Goal: Task Accomplishment & Management: Manage account settings

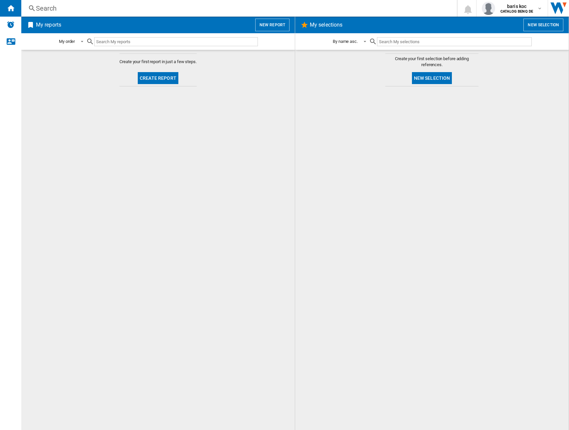
click at [213, 44] on input "text" at bounding box center [176, 41] width 164 height 9
click at [360, 43] on span at bounding box center [363, 41] width 8 height 6
click at [390, 75] on md-backdrop at bounding box center [284, 215] width 569 height 430
click at [534, 24] on button "New selection" at bounding box center [543, 25] width 40 height 13
click at [435, 77] on button "New selection" at bounding box center [432, 78] width 40 height 12
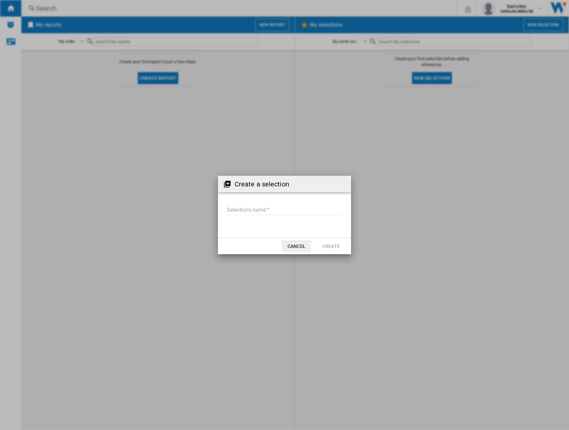
click at [304, 256] on div "Create a selection Selection's name' Cancel Create" at bounding box center [284, 215] width 569 height 430
click at [288, 246] on button "Cancel" at bounding box center [296, 246] width 29 height 12
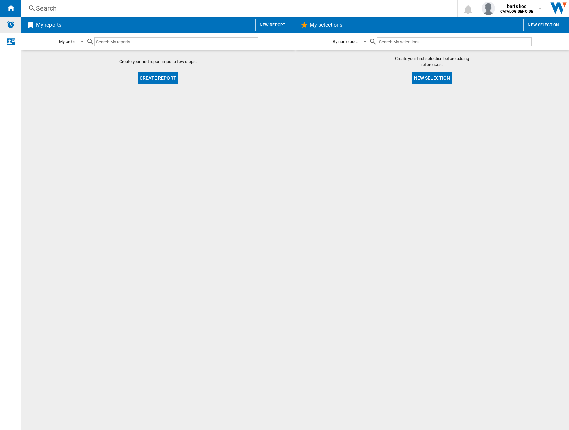
click at [17, 26] on div "Alerts" at bounding box center [10, 25] width 21 height 17
click at [12, 39] on ng-md-icon "Contact us" at bounding box center [11, 41] width 8 height 8
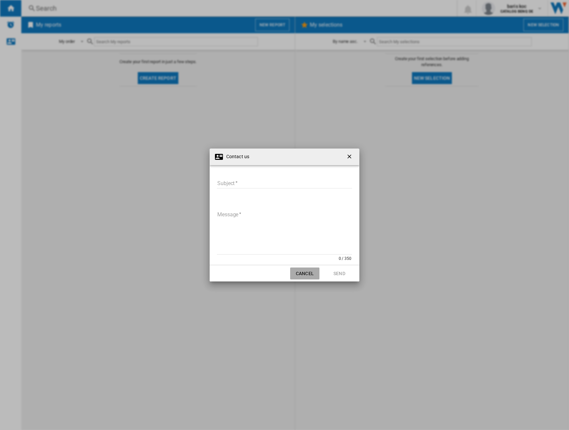
click at [302, 275] on button "Cancel" at bounding box center [304, 274] width 29 height 12
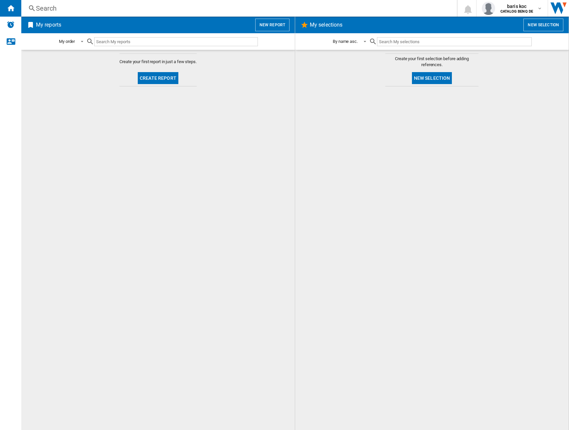
click at [432, 81] on button "New selection" at bounding box center [432, 78] width 40 height 12
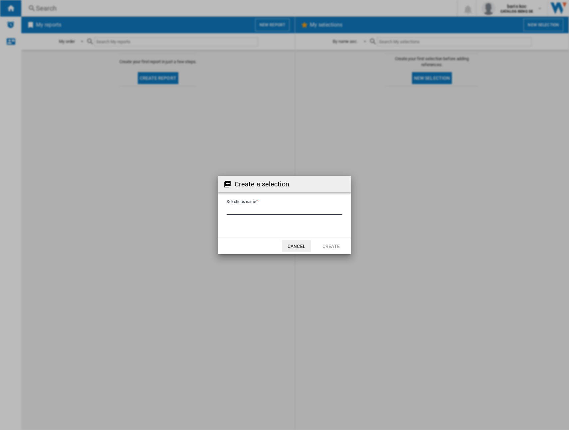
click at [259, 208] on input "Selection's name'" at bounding box center [284, 210] width 116 height 10
type input "**"
click at [335, 248] on button "Create" at bounding box center [330, 246] width 29 height 12
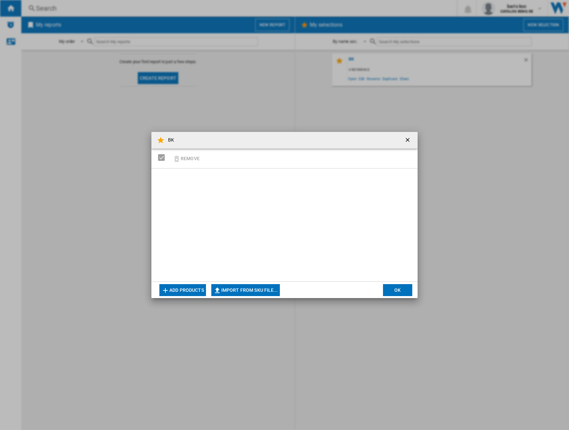
click at [188, 291] on button "Add products" at bounding box center [182, 290] width 47 height 12
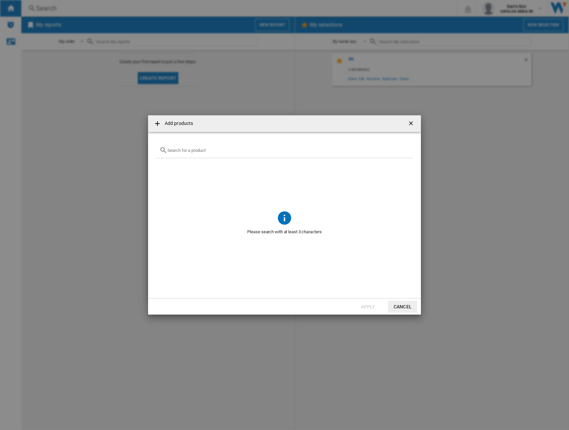
click at [228, 155] on div at bounding box center [284, 151] width 257 height 16
click at [224, 155] on div at bounding box center [284, 151] width 257 height 16
click at [209, 149] on input "text" at bounding box center [288, 150] width 242 height 5
type input "PD2705Q"
click at [161, 166] on div "BENQ PD2705Q BLACK 27"" at bounding box center [286, 166] width 253 height 9
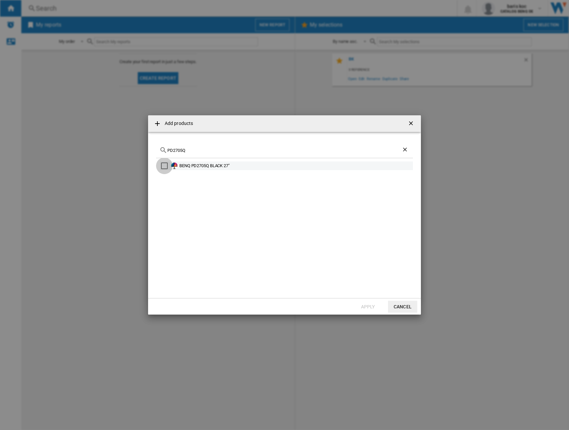
click at [165, 167] on div "Select" at bounding box center [164, 166] width 7 height 7
click at [368, 304] on button "Apply" at bounding box center [367, 307] width 29 height 12
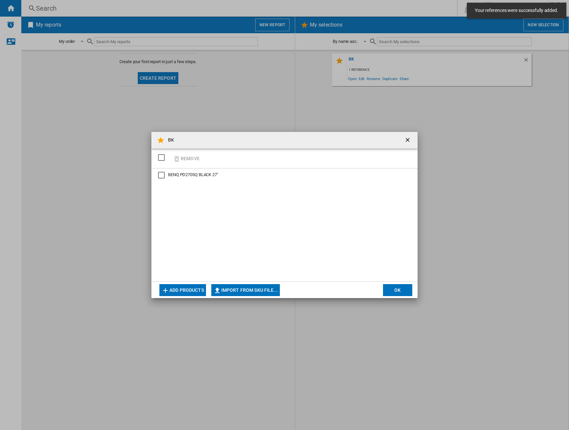
click at [159, 224] on div "BENQ PD2705Q BLACK 27"" at bounding box center [284, 225] width 266 height 113
click at [158, 176] on div at bounding box center [161, 175] width 7 height 7
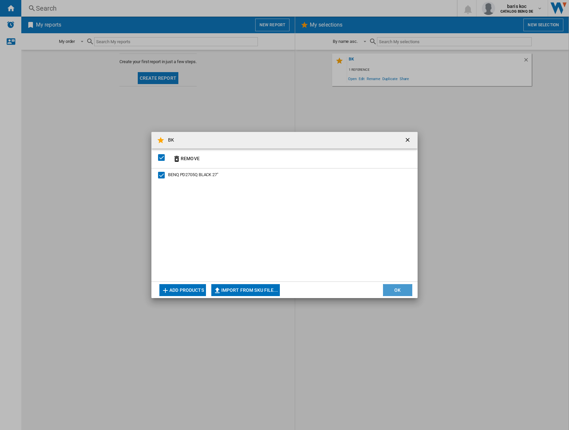
click at [397, 290] on button "OK" at bounding box center [397, 290] width 29 height 12
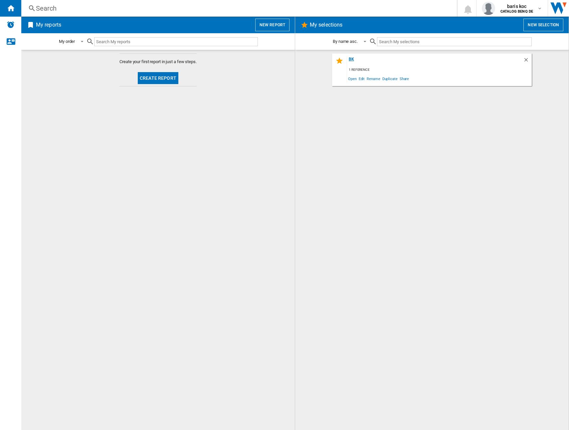
click at [352, 58] on div "BK" at bounding box center [435, 61] width 176 height 9
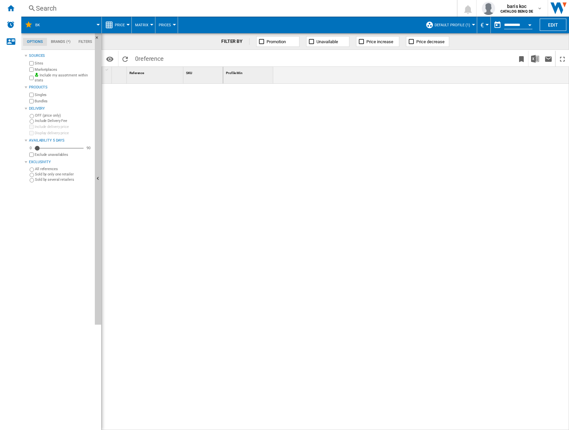
click at [344, 144] on div at bounding box center [396, 257] width 346 height 347
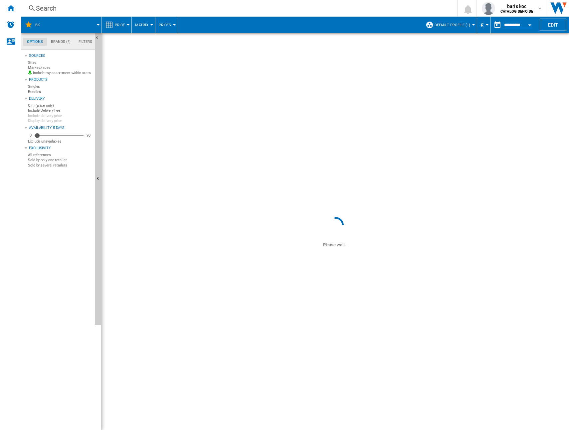
click at [516, 25] on input "**********" at bounding box center [518, 26] width 28 height 6
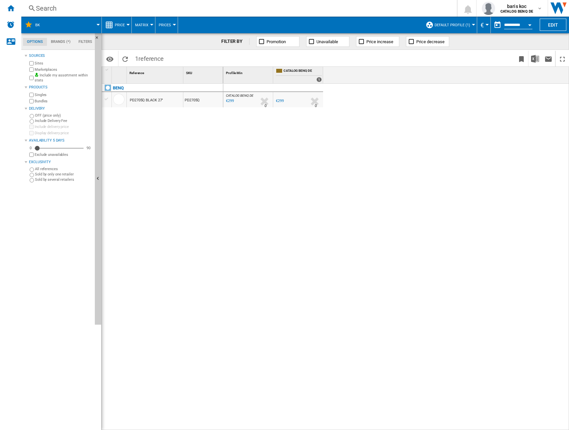
click at [312, 156] on div "CATALOG BENQ DE : 0.0 % €299 % N/A 0 CATALOG BENQ DE : 0.0 % €299 % N/A 0" at bounding box center [396, 257] width 346 height 347
click at [121, 98] on div at bounding box center [118, 99] width 11 height 11
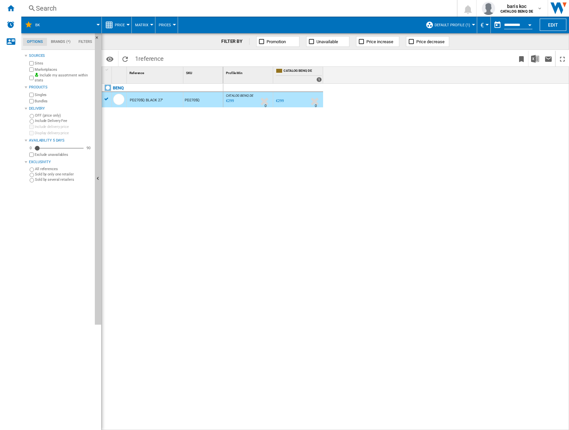
click at [149, 100] on div "PD2705Q BLACK 27"" at bounding box center [146, 100] width 33 height 15
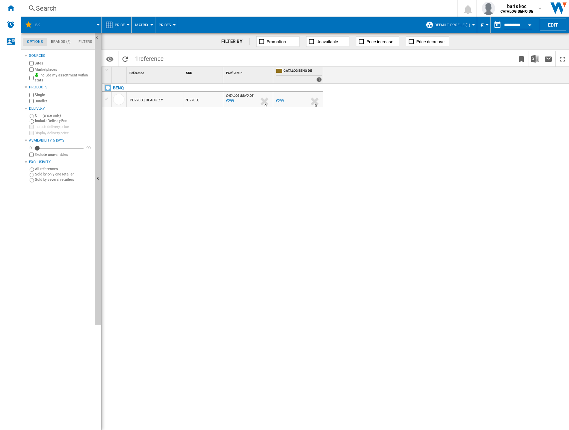
click at [149, 100] on div "PD2705Q BLACK 27"" at bounding box center [146, 100] width 33 height 15
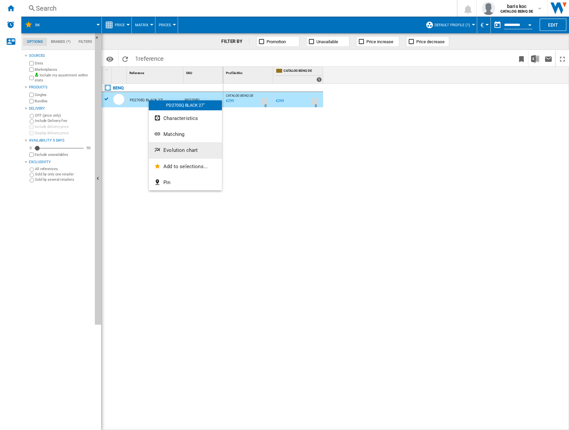
click at [198, 153] on button "Evolution chart" at bounding box center [185, 150] width 73 height 16
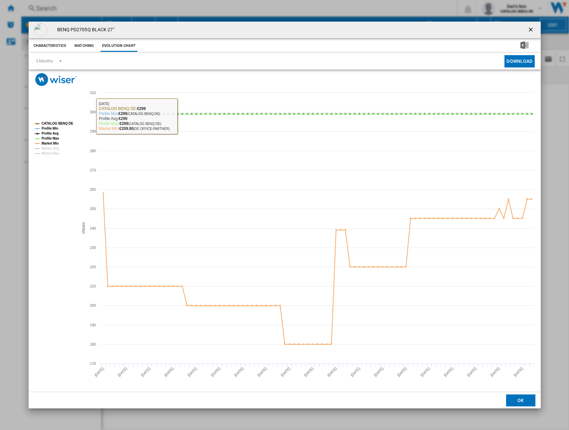
click at [81, 45] on button "Matching" at bounding box center [83, 46] width 29 height 12
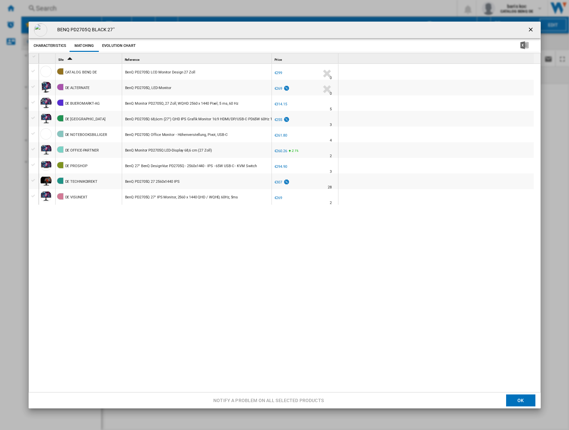
click at [146, 243] on div "CATALOG BENQ DE BenQ PD2705Q LCD Monitor Design 27 Zoll -1.0 % €299 % N/A 0 DE …" at bounding box center [288, 228] width 498 height 329
click at [45, 46] on button "Characteristics" at bounding box center [50, 46] width 36 height 12
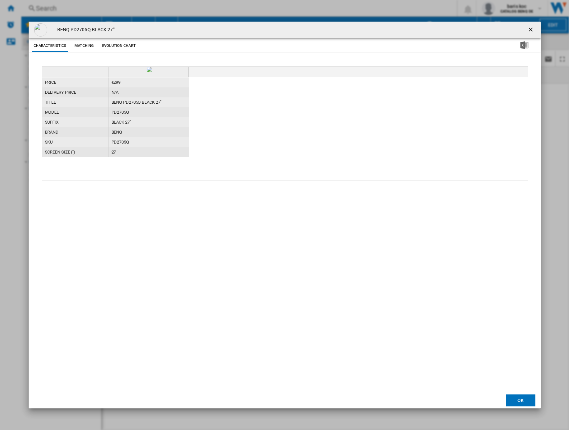
click at [120, 47] on button "Evolution chart" at bounding box center [118, 46] width 37 height 12
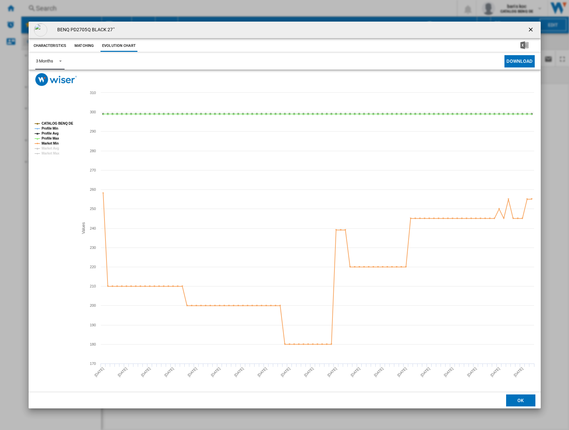
click at [55, 64] on span "Product popup" at bounding box center [59, 61] width 8 height 6
click at [54, 75] on md-option "6 Months" at bounding box center [52, 77] width 45 height 16
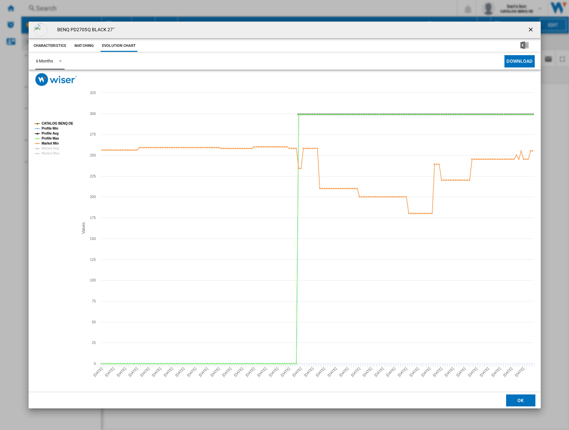
click at [52, 63] on div "6 Months" at bounding box center [44, 61] width 17 height 5
click at [59, 45] on md-option "3 Months" at bounding box center [52, 46] width 45 height 16
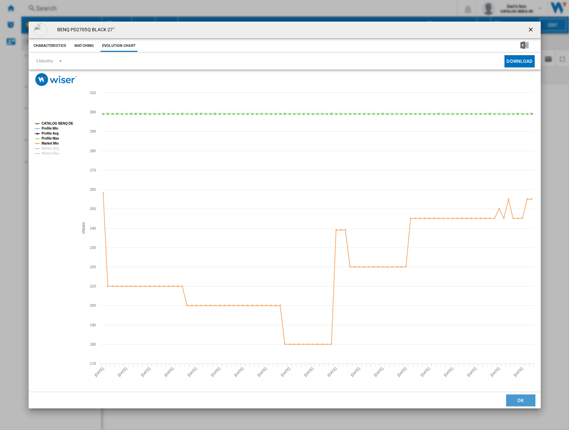
click at [522, 400] on button "OK" at bounding box center [520, 401] width 29 height 12
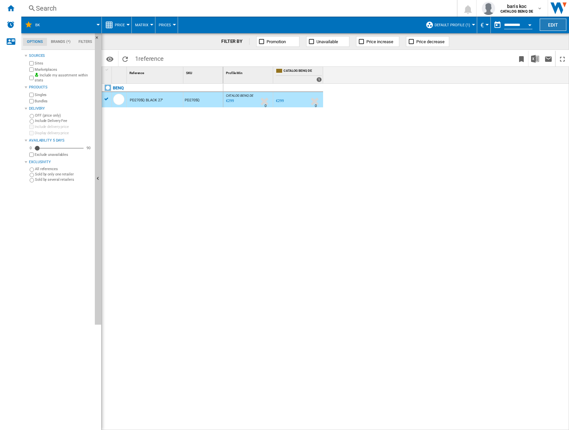
click at [547, 26] on button "Edit" at bounding box center [552, 25] width 27 height 12
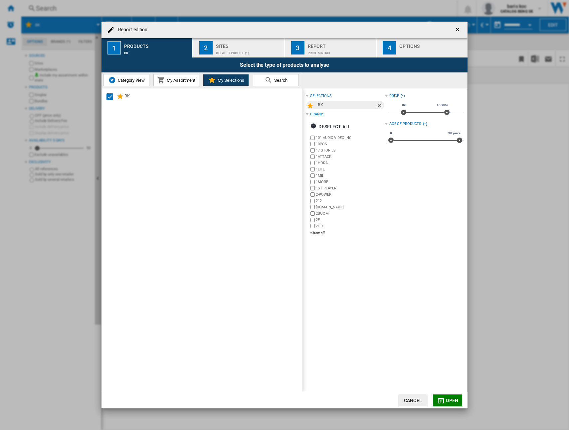
click at [454, 30] on ng-md-icon "getI18NText('BUTTONS.CLOSE_DIALOG')" at bounding box center [458, 30] width 8 height 8
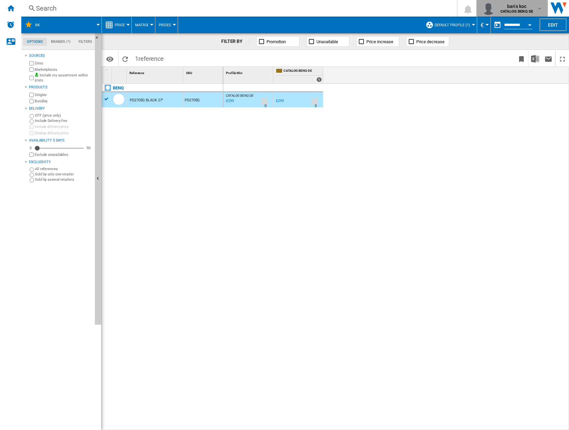
click at [525, 10] on b "CATALOG BENQ DE" at bounding box center [516, 11] width 33 height 4
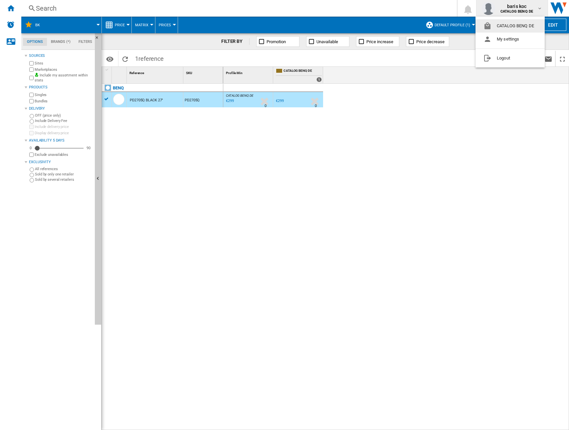
click at [517, 25] on button "CATALOG BENQ DE" at bounding box center [509, 25] width 69 height 13
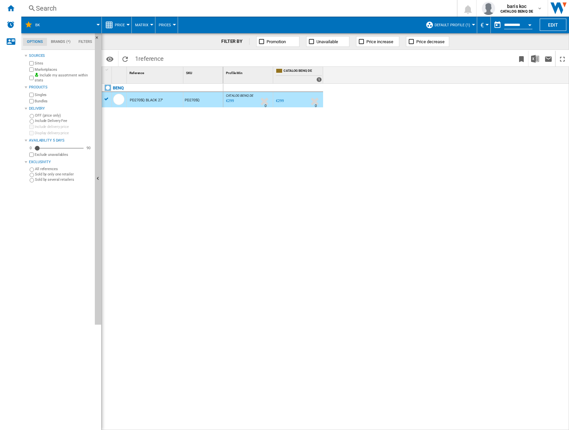
click at [485, 119] on div "CATALOG BENQ DE : 0.0 % €299 % N/A 0 CATALOG BENQ DE : 0.0 % €299 % N/A 0" at bounding box center [396, 257] width 346 height 347
click at [173, 23] on button "Prices" at bounding box center [167, 25] width 16 height 17
click at [267, 18] on md-backdrop at bounding box center [284, 215] width 569 height 430
click at [545, 22] on button "Edit" at bounding box center [552, 25] width 27 height 12
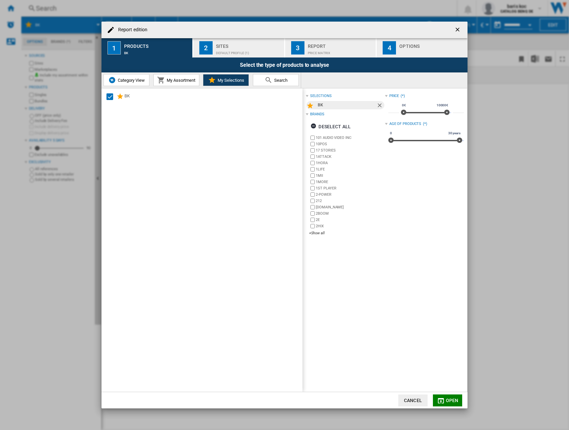
click at [179, 79] on span "My Assortment" at bounding box center [180, 80] width 30 height 5
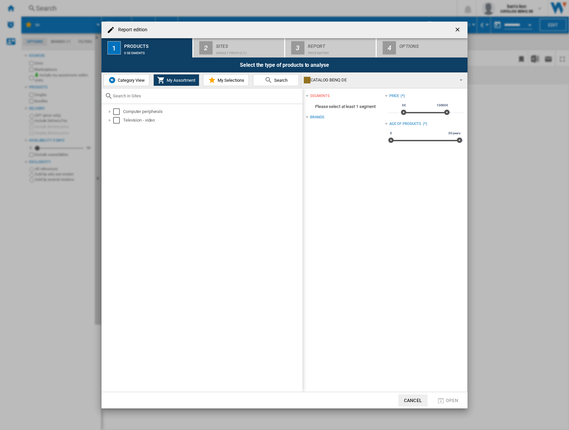
click at [135, 80] on span "Category View" at bounding box center [130, 80] width 29 height 5
click at [114, 119] on div "Select" at bounding box center [113, 120] width 7 height 7
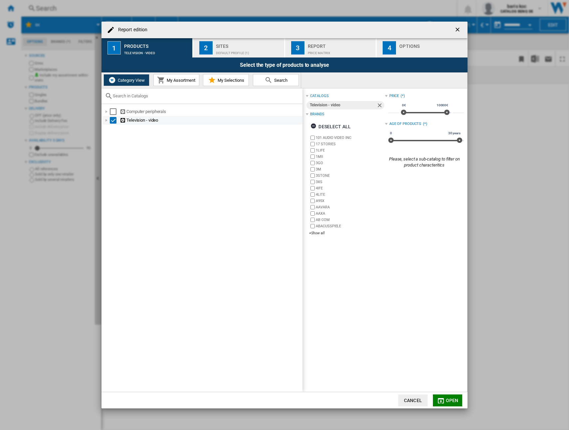
click at [107, 123] on div "Report edition ..." at bounding box center [106, 120] width 7 height 7
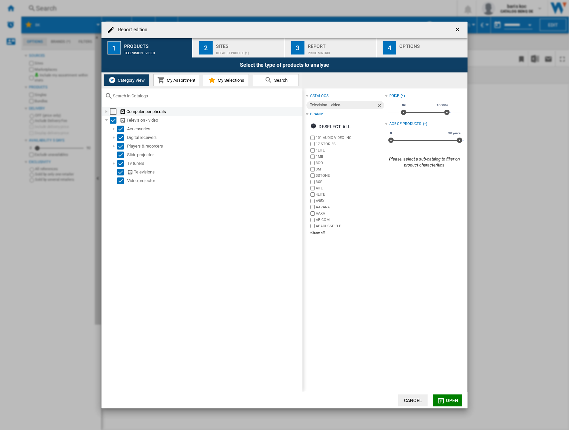
click at [114, 111] on div "Select" at bounding box center [113, 111] width 7 height 7
click at [106, 111] on div "Report edition ..." at bounding box center [106, 111] width 7 height 7
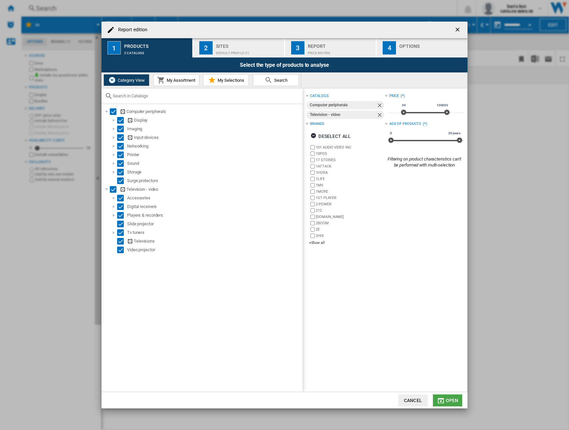
click at [445, 396] on button "Open" at bounding box center [447, 401] width 29 height 12
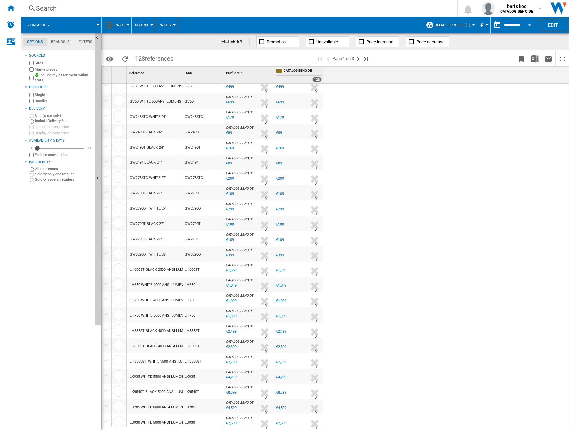
scroll to position [428, 0]
click at [385, 353] on div "CATALOG BENQ DE : 0.0 % €219 % N/A 0 CATALOG BENQ DE : 0.0 % €219 % N/A 0" at bounding box center [396, 257] width 346 height 347
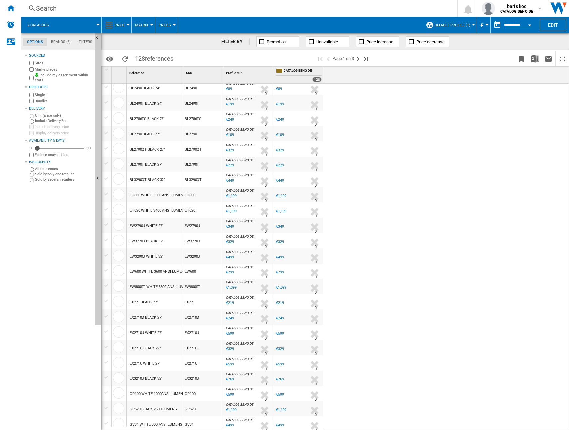
scroll to position [0, 0]
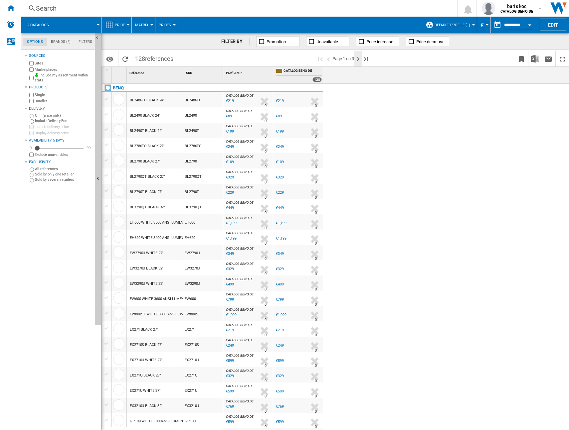
click at [359, 59] on ng-md-icon "Next page" at bounding box center [358, 59] width 8 height 8
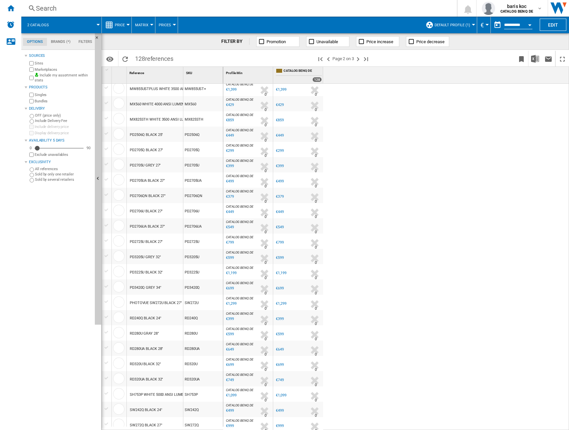
click at [192, 155] on div "PD2705Q" at bounding box center [203, 149] width 40 height 15
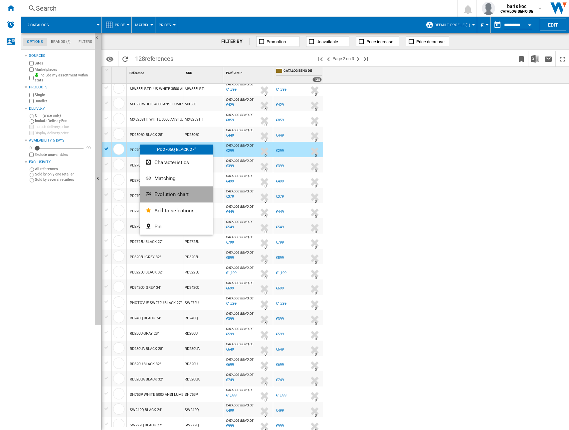
click at [183, 193] on span "Evolution chart" at bounding box center [171, 195] width 34 height 6
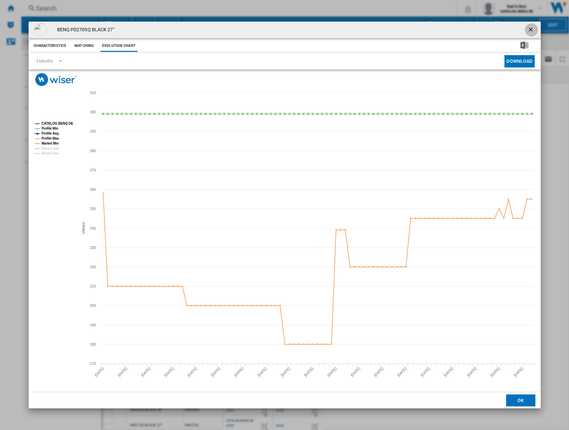
click at [534, 27] on ng-md-icon "getI18NText('BUTTONS.CLOSE_DIALOG')" at bounding box center [531, 30] width 8 height 8
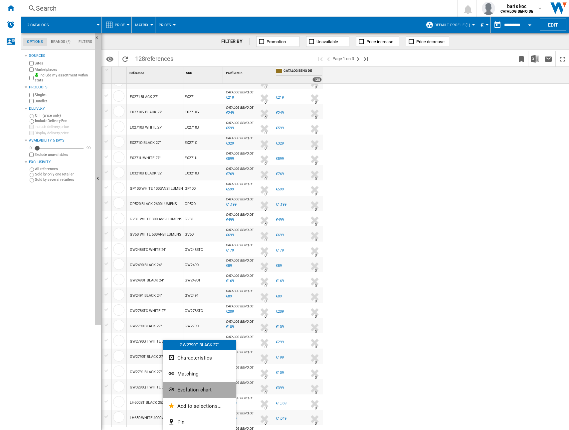
click at [207, 387] on span "Evolution chart" at bounding box center [194, 390] width 34 height 6
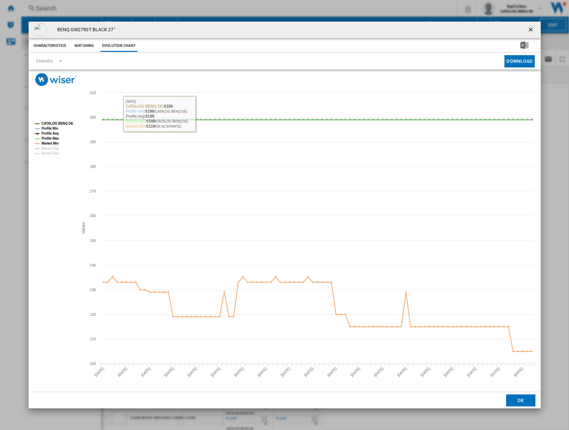
click at [83, 45] on button "Matching" at bounding box center [83, 46] width 29 height 12
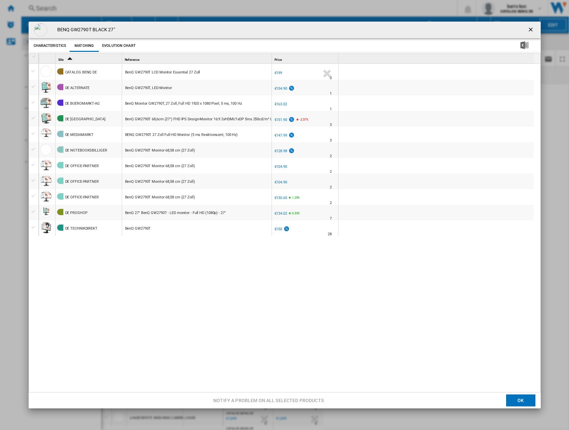
drag, startPoint x: 83, startPoint y: 45, endPoint x: 468, endPoint y: 361, distance: 498.1
click at [468, 361] on div "CATALOG BENQ DE BenQ GW2790T LCD Monitor Essential 27 Zoll -1.0 % €199 % N/A 0 …" at bounding box center [288, 228] width 498 height 329
drag, startPoint x: 211, startPoint y: 165, endPoint x: 129, endPoint y: 161, distance: 81.9
click at [129, 161] on div "BenQ GW2790T Monitor 68,58 cm (27 Zoll)" at bounding box center [196, 165] width 149 height 15
click at [150, 150] on div "BenQ GW2790T Monitor 68,58 cm (27 Zoll)" at bounding box center [160, 150] width 70 height 15
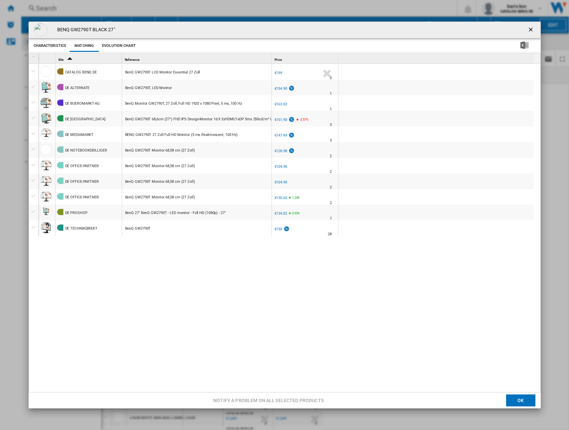
click at [527, 30] on ng-md-icon "getI18NText('BUTTONS.CLOSE_DIALOG')" at bounding box center [531, 30] width 8 height 8
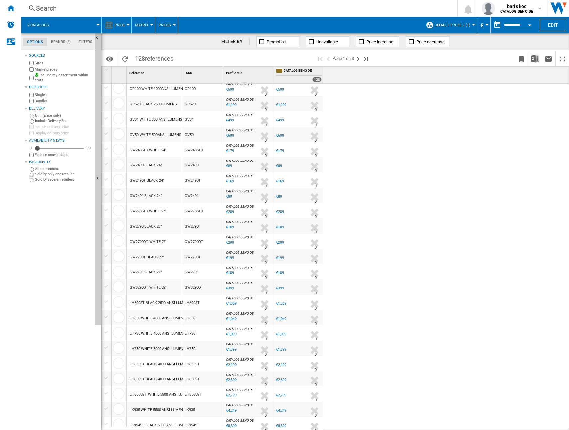
scroll to position [428, 0]
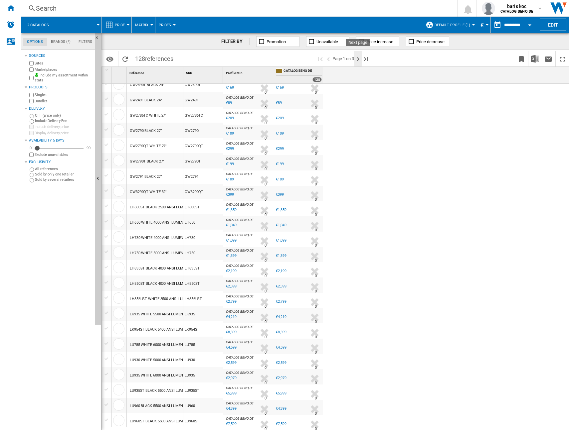
click at [355, 58] on ng-md-icon "Next page" at bounding box center [358, 59] width 8 height 8
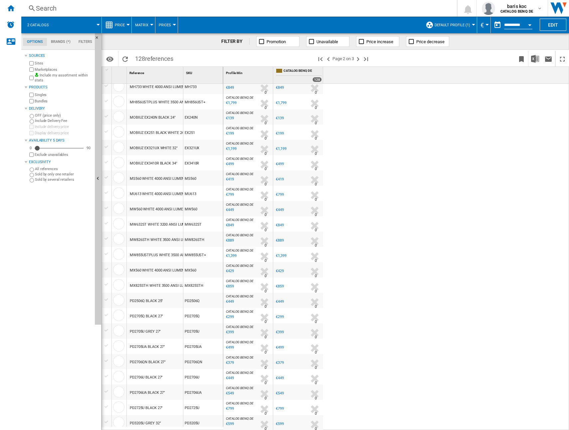
scroll to position [332, 0]
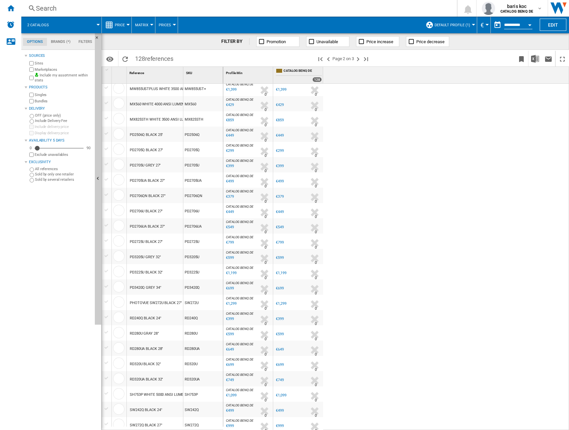
click at [157, 165] on div "PD2705U GREY 27''" at bounding box center [145, 165] width 31 height 15
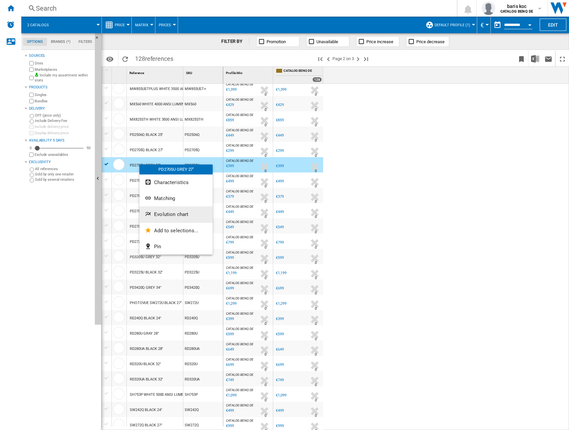
click at [180, 215] on span "Evolution chart" at bounding box center [171, 214] width 34 height 6
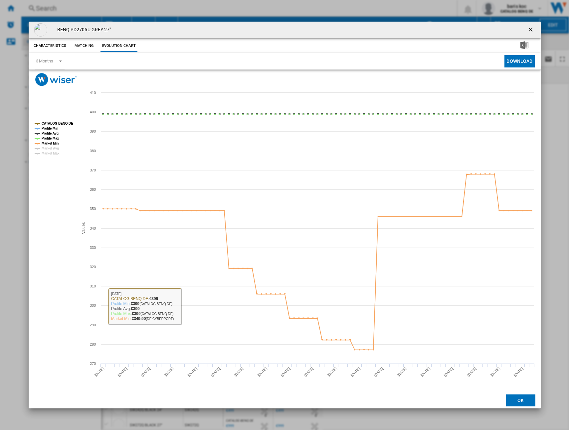
click at [59, 252] on rect "Product popup" at bounding box center [285, 239] width 512 height 306
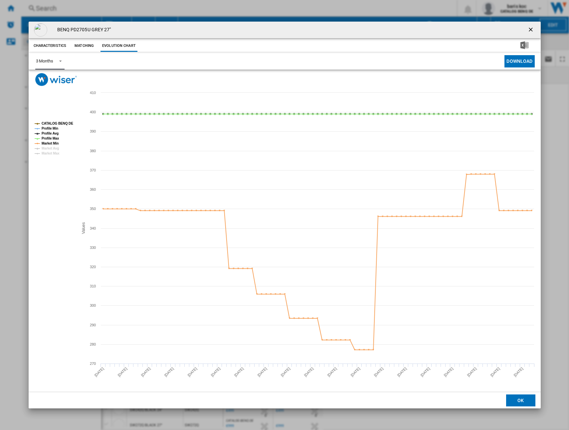
click at [55, 62] on span "Product popup" at bounding box center [59, 61] width 8 height 6
click at [394, 263] on md-backdrop at bounding box center [284, 215] width 569 height 430
click at [533, 30] on ng-md-icon "getI18NText('BUTTONS.CLOSE_DIALOG')" at bounding box center [531, 30] width 8 height 8
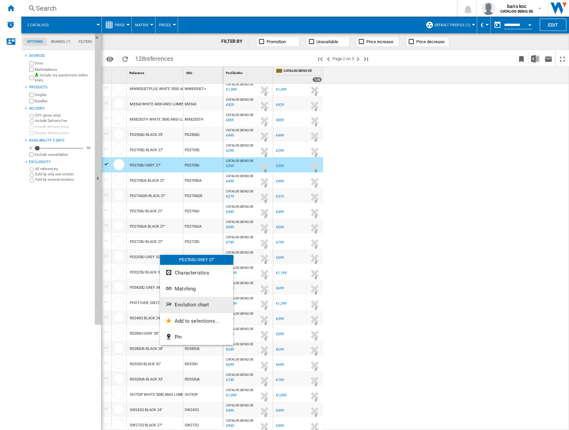
click at [200, 309] on button "Evolution chart" at bounding box center [196, 305] width 73 height 16
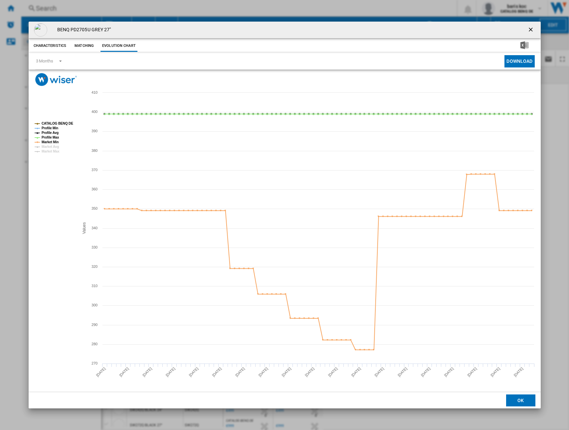
click at [62, 230] on rect "Product popup" at bounding box center [285, 239] width 512 height 306
click at [531, 28] on ng-md-icon "getI18NText('BUTTONS.CLOSE_DIALOG')" at bounding box center [531, 30] width 8 height 8
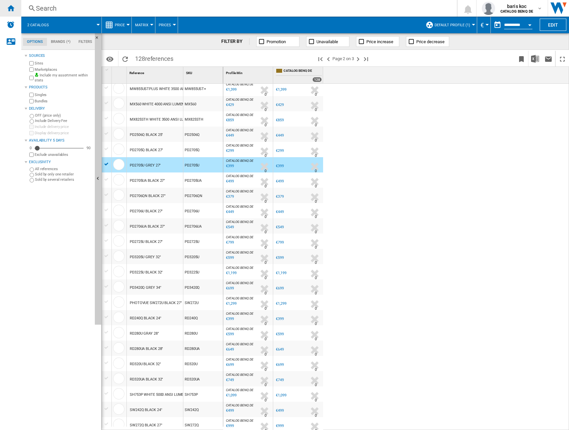
click at [7, 9] on ng-md-icon "Home" at bounding box center [11, 8] width 8 height 8
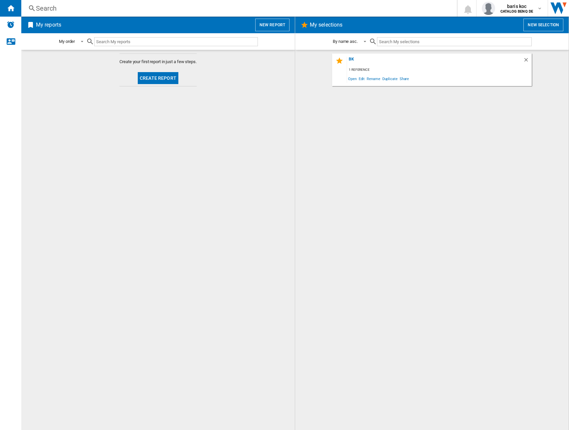
click at [162, 74] on button "Create report" at bounding box center [158, 78] width 41 height 12
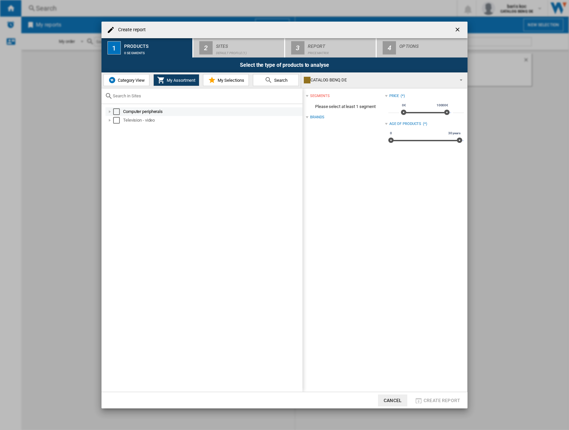
click at [115, 110] on div "Select" at bounding box center [116, 111] width 7 height 7
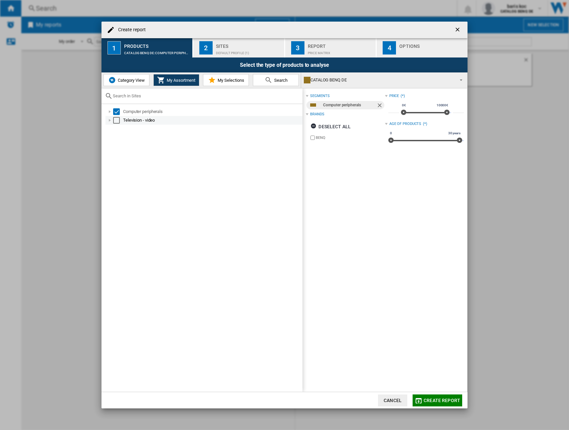
click at [115, 120] on div "Select" at bounding box center [116, 120] width 7 height 7
click at [109, 113] on div "Create report ..." at bounding box center [109, 111] width 7 height 7
click at [116, 121] on div "Create report ..." at bounding box center [117, 120] width 7 height 7
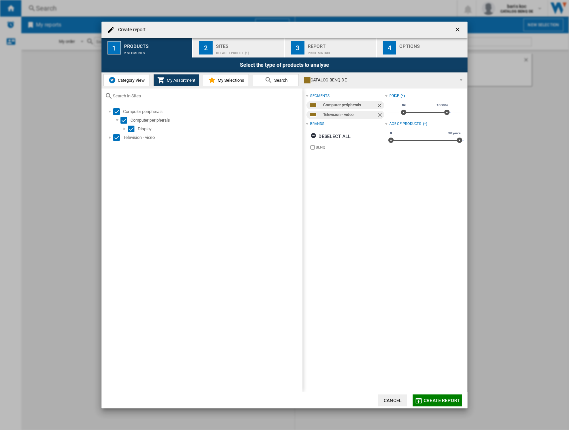
click at [306, 123] on div "Create report ..." at bounding box center [307, 124] width 3 height 3
click at [114, 139] on div "Select" at bounding box center [116, 137] width 7 height 7
click at [108, 138] on div "Create report ..." at bounding box center [109, 137] width 7 height 7
click at [115, 138] on div "Select" at bounding box center [116, 137] width 7 height 7
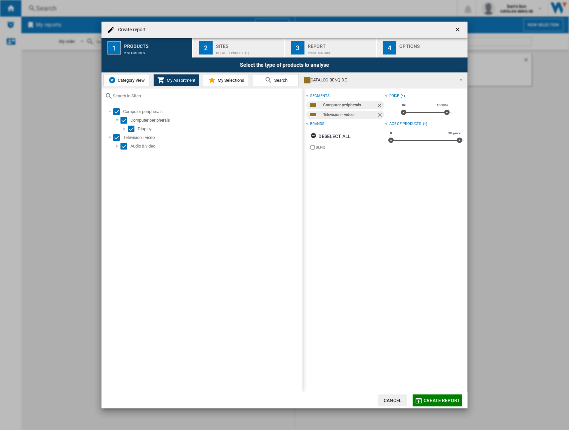
click at [435, 398] on span "Create report" at bounding box center [441, 400] width 37 height 5
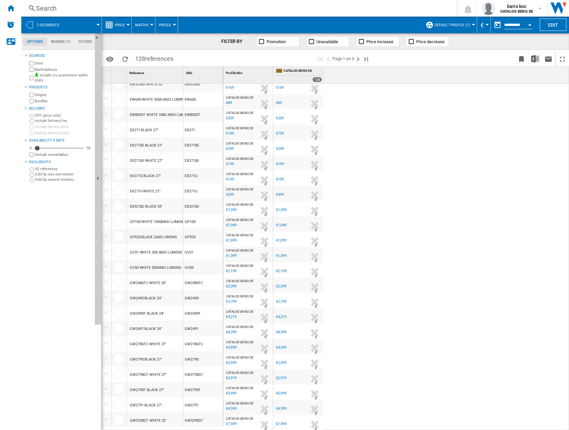
scroll to position [426, 0]
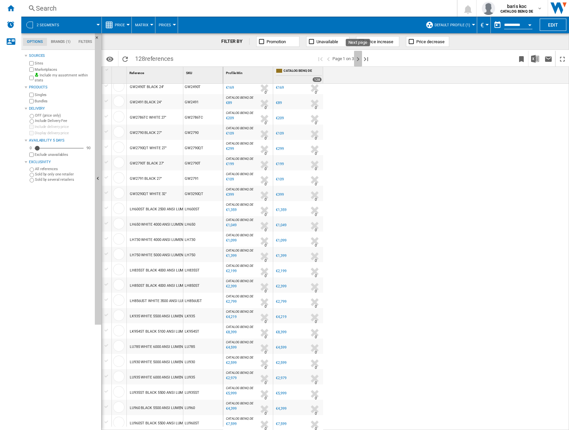
click at [359, 61] on ng-md-icon "Next page" at bounding box center [358, 59] width 8 height 8
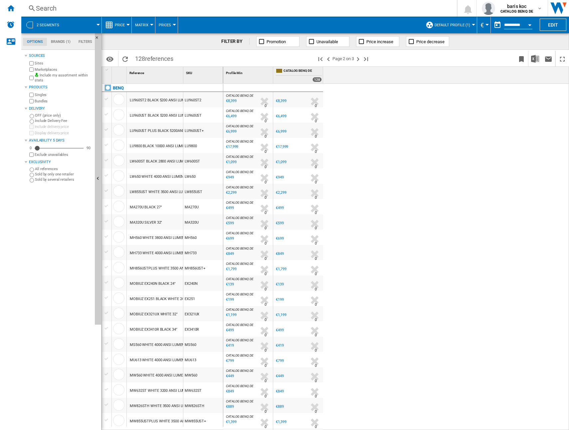
scroll to position [199, 0]
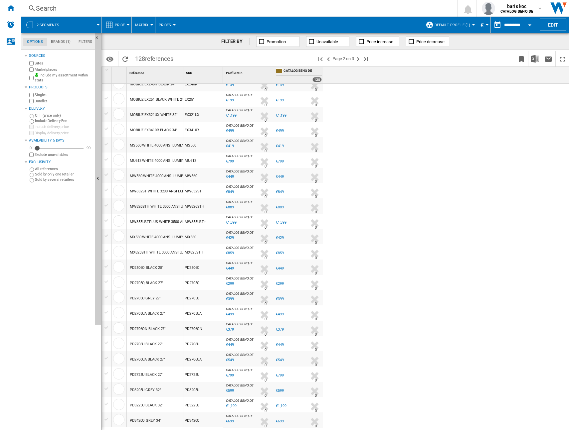
click at [160, 390] on div "PD3205U GREY 32"" at bounding box center [145, 390] width 31 height 15
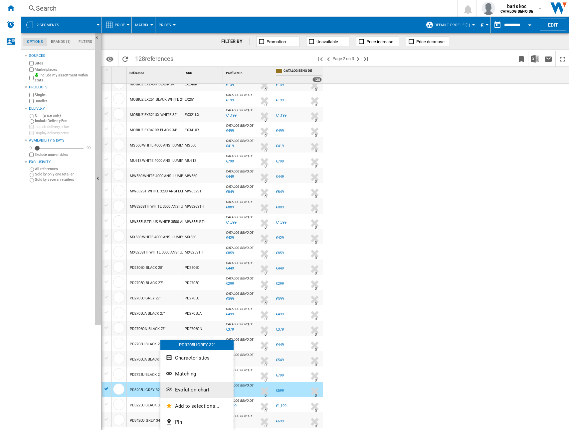
click at [205, 386] on button "Evolution chart" at bounding box center [196, 390] width 73 height 16
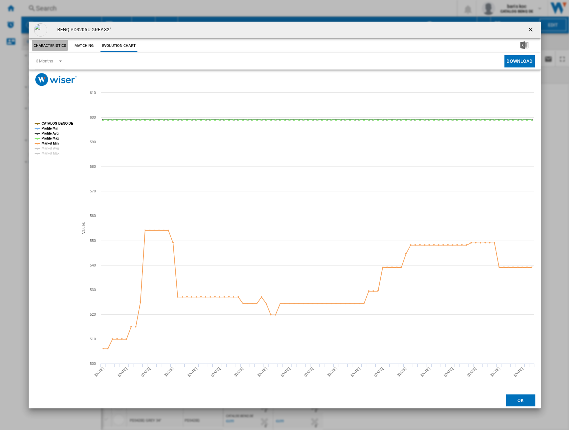
click at [54, 47] on button "Characteristics" at bounding box center [50, 46] width 36 height 12
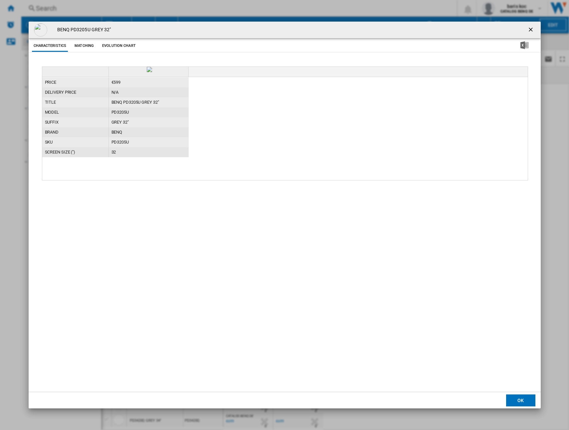
click at [90, 48] on button "Matching" at bounding box center [83, 46] width 29 height 12
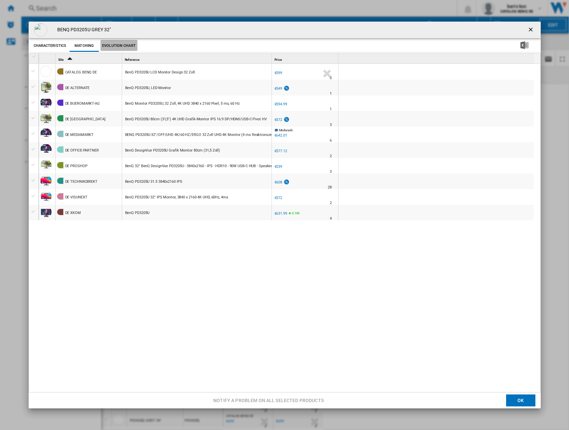
click at [125, 47] on button "Evolution chart" at bounding box center [118, 46] width 37 height 12
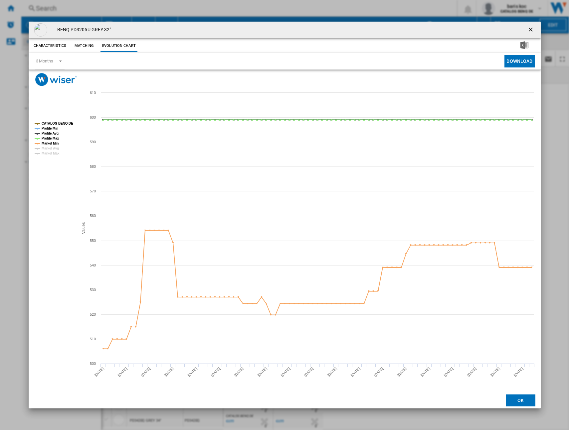
click at [87, 44] on button "Matching" at bounding box center [83, 46] width 29 height 12
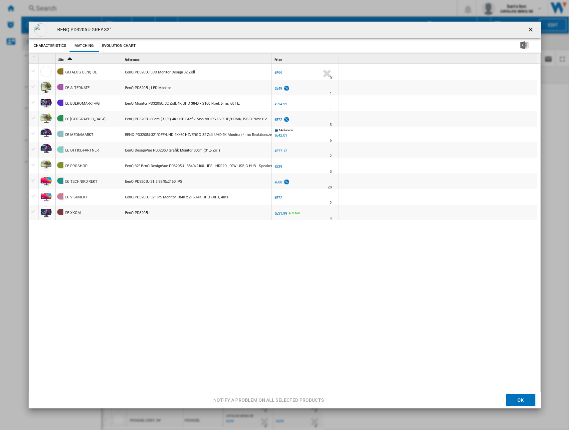
click at [130, 49] on button "Evolution chart" at bounding box center [118, 46] width 37 height 12
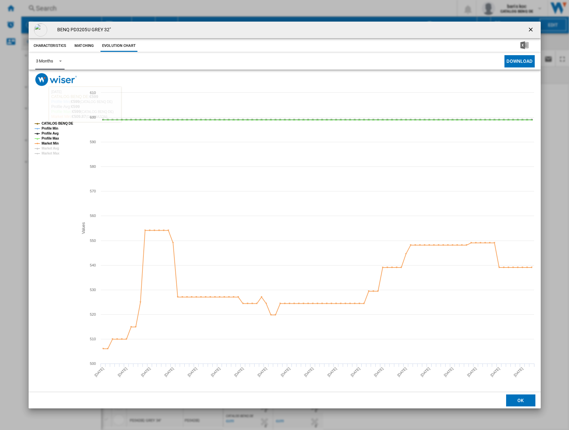
click at [53, 59] on div "3 Months" at bounding box center [44, 61] width 17 height 5
click at [50, 76] on div "6 Months" at bounding box center [44, 77] width 17 height 6
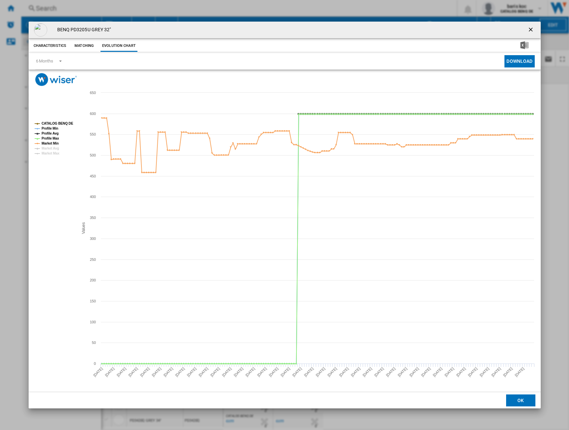
click at [530, 30] on ng-md-icon "getI18NText('BUTTONS.CLOSE_DIALOG')" at bounding box center [531, 30] width 8 height 8
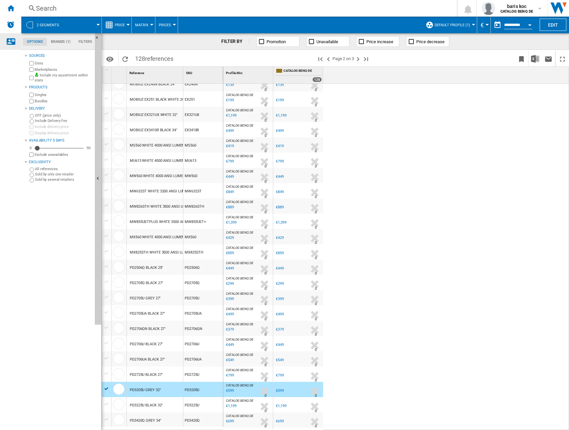
click at [7, 34] on div "Contact us" at bounding box center [10, 41] width 21 height 17
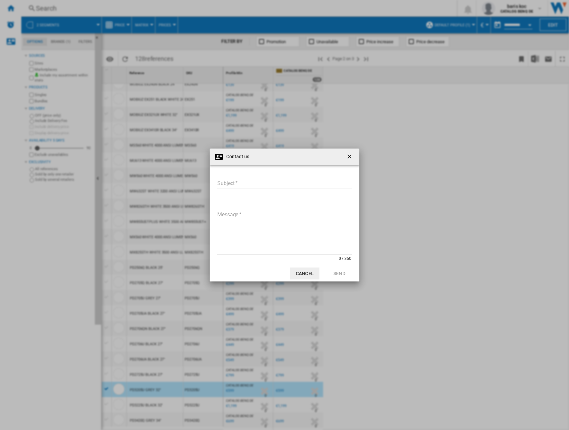
click at [311, 276] on button "Cancel" at bounding box center [304, 274] width 29 height 12
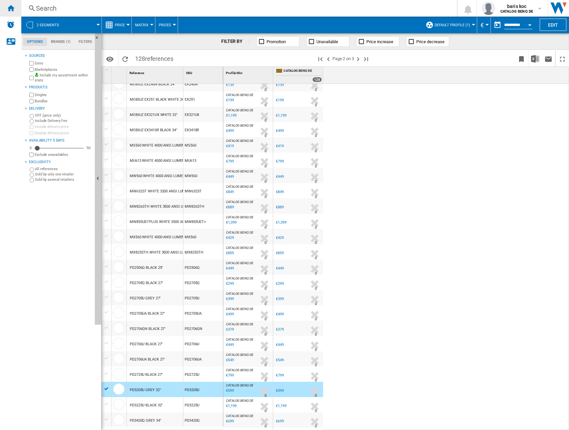
click at [11, 9] on ng-md-icon "Home" at bounding box center [11, 8] width 8 height 8
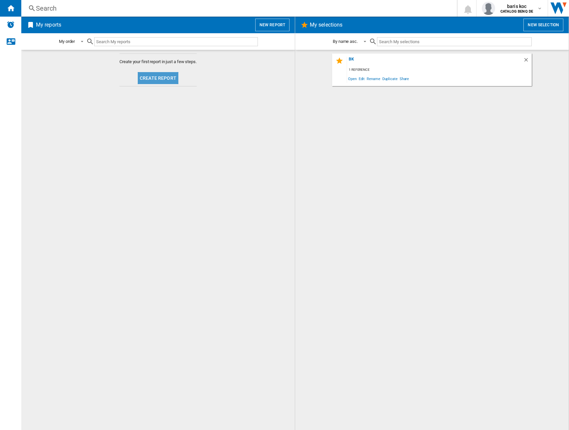
click at [162, 80] on button "Create report" at bounding box center [158, 78] width 41 height 12
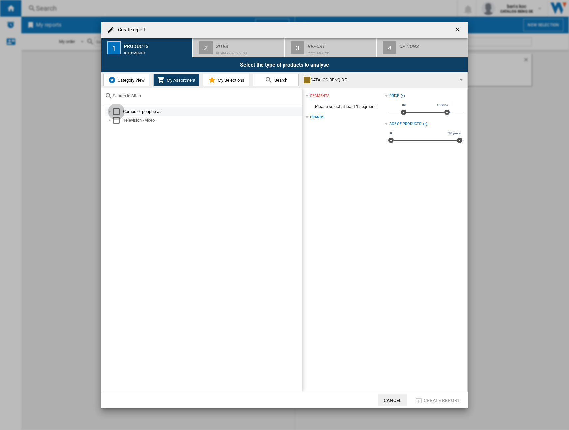
click at [115, 110] on div "Select" at bounding box center [116, 111] width 7 height 7
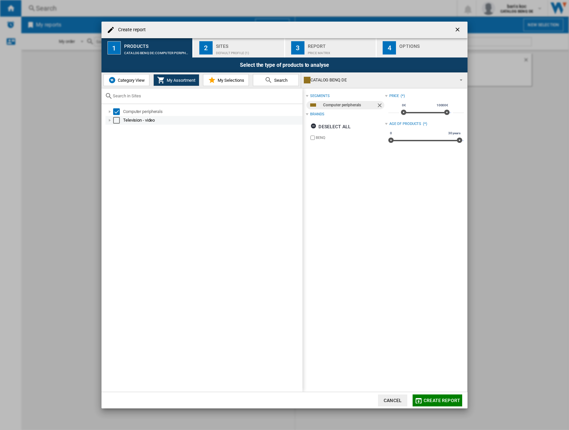
click at [115, 118] on div "Select" at bounding box center [116, 120] width 7 height 7
click at [132, 83] on button "Category View" at bounding box center [126, 80] width 46 height 12
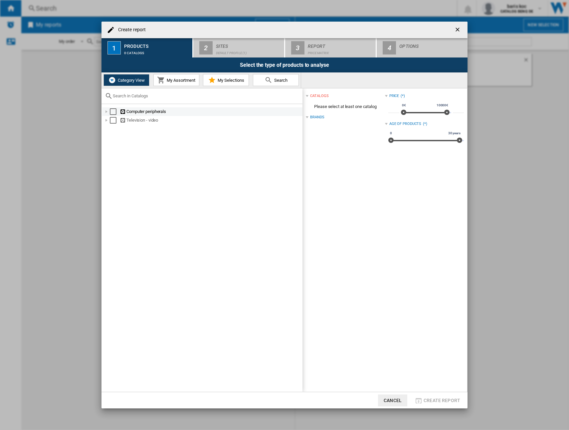
click at [110, 111] on div "Select" at bounding box center [113, 111] width 7 height 7
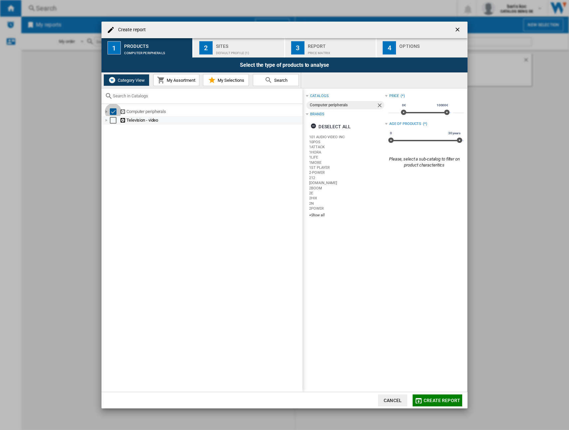
click at [114, 122] on div "Select" at bounding box center [113, 120] width 7 height 7
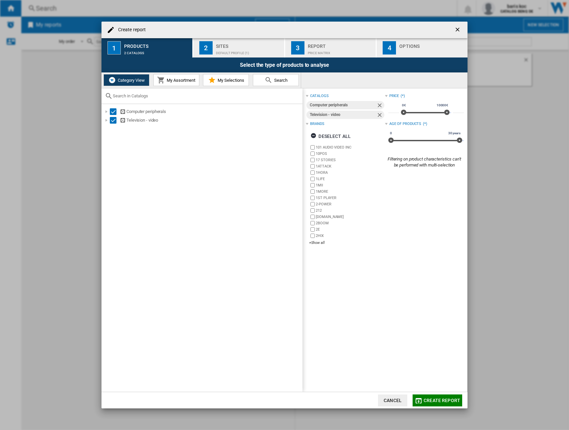
click at [440, 400] on span "Create report" at bounding box center [441, 400] width 37 height 5
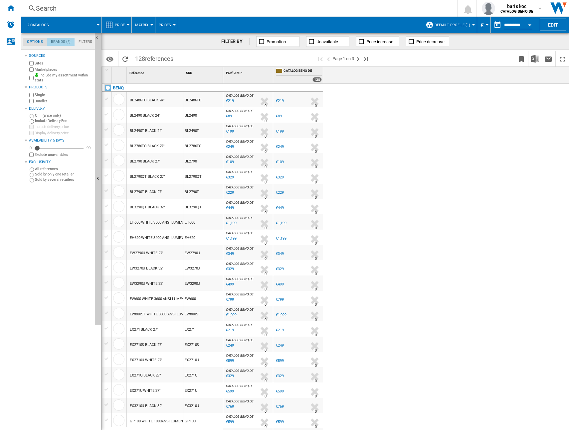
click at [65, 41] on md-tab-item "Brands (*)" at bounding box center [61, 42] width 28 height 8
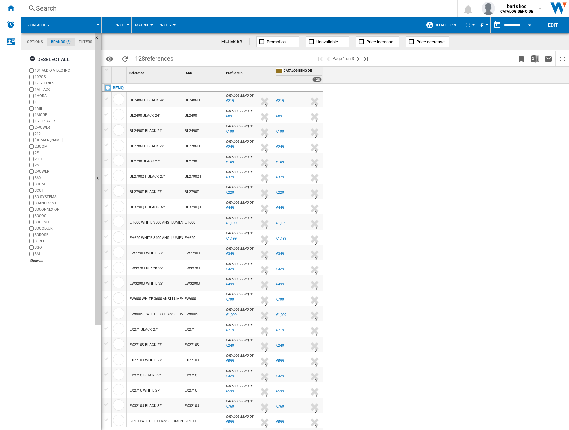
click at [85, 43] on md-tab-item "Filters" at bounding box center [85, 42] width 22 height 8
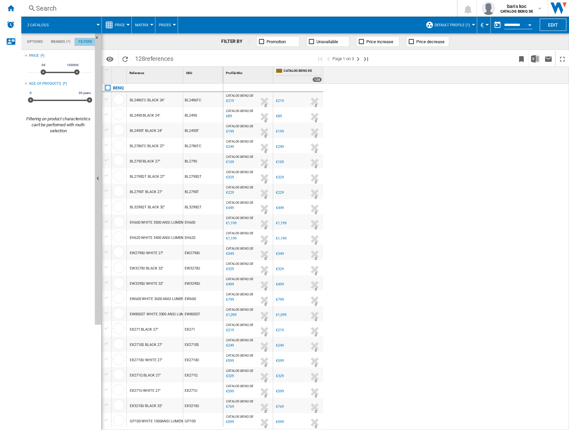
scroll to position [43, 0]
click at [27, 43] on md-tab-item "Options" at bounding box center [35, 42] width 24 height 8
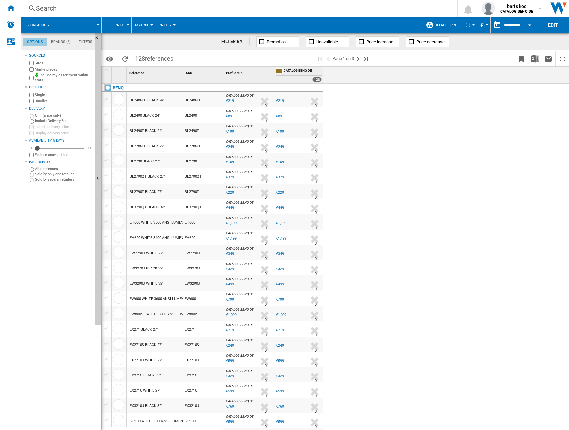
scroll to position [8, 0]
click at [457, 26] on span "Default profile (1)" at bounding box center [452, 25] width 36 height 4
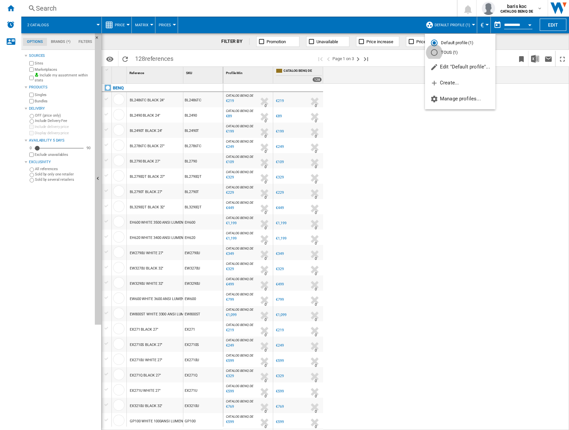
click at [436, 52] on div "TOUS (1)" at bounding box center [434, 52] width 7 height 7
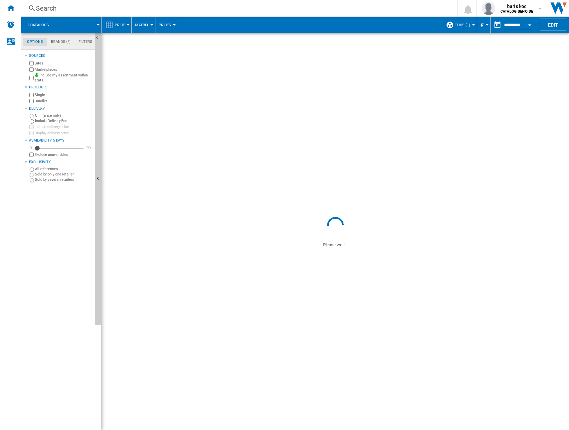
click at [460, 27] on span "TOUS (1)" at bounding box center [461, 25] width 15 height 4
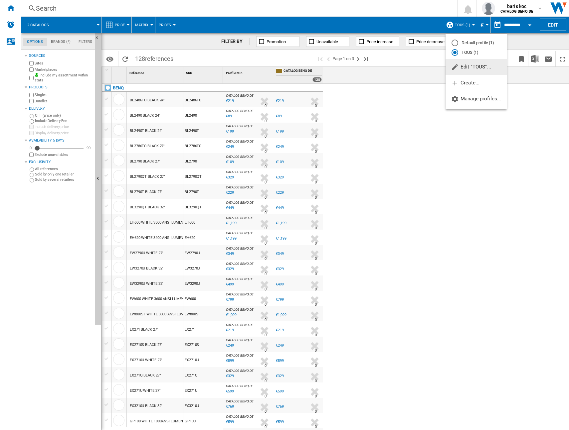
click at [413, 147] on md-backdrop at bounding box center [284, 215] width 569 height 430
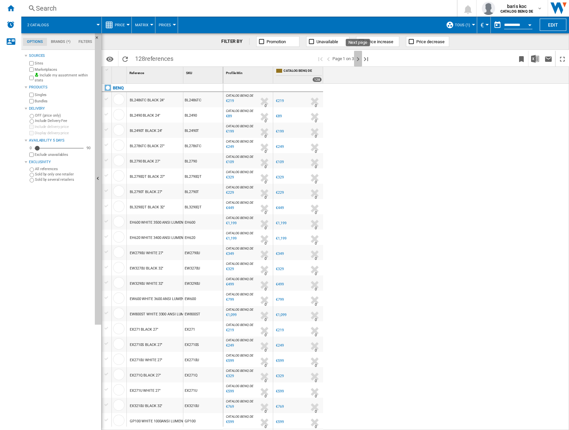
click at [357, 60] on ng-md-icon "Next page" at bounding box center [358, 59] width 8 height 8
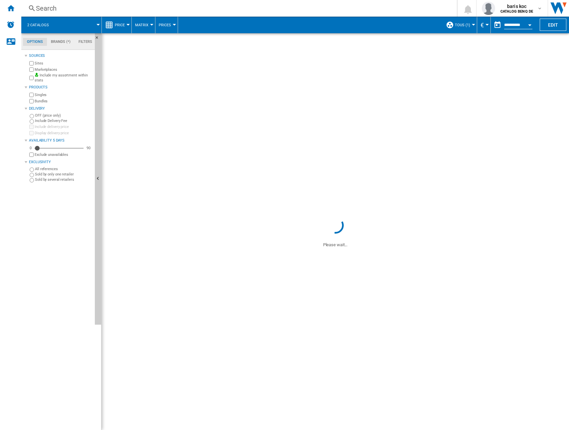
drag, startPoint x: 37, startPoint y: 235, endPoint x: 25, endPoint y: 202, distance: 34.9
click at [25, 202] on div "Sources Sites Marketplaces Include my assortment within stats Products Singles …" at bounding box center [58, 241] width 67 height 379
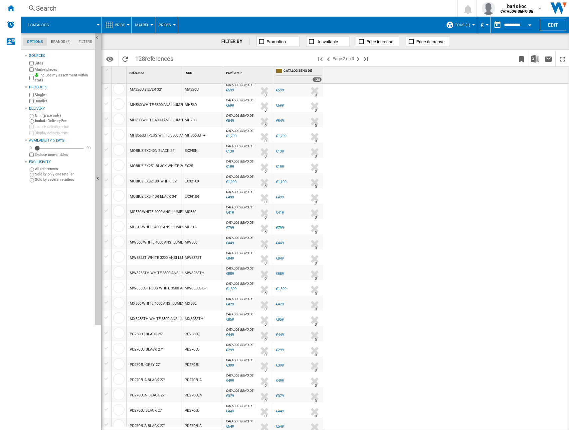
scroll to position [332, 0]
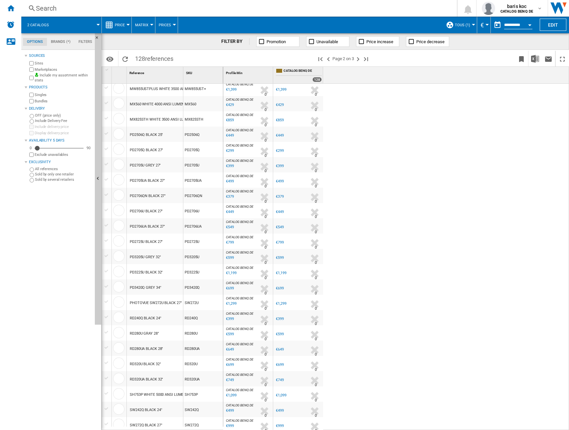
click at [166, 260] on div "PD3205U GREY 32"" at bounding box center [155, 256] width 56 height 15
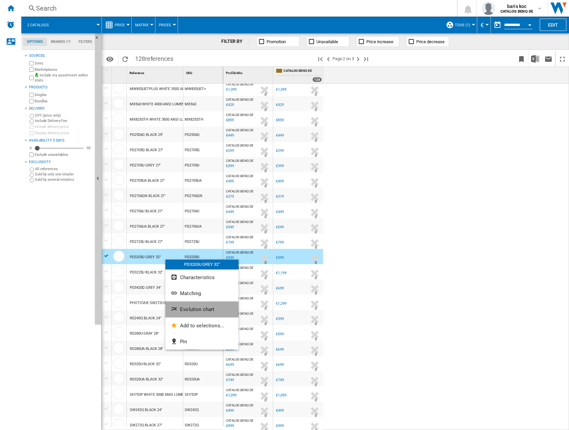
click at [193, 307] on span "Evolution chart" at bounding box center [197, 310] width 34 height 6
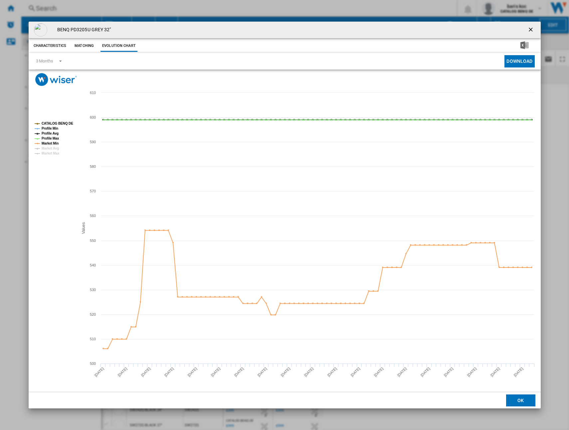
click at [532, 31] on ng-md-icon "getI18NText('BUTTONS.CLOSE_DIALOG')" at bounding box center [531, 30] width 8 height 8
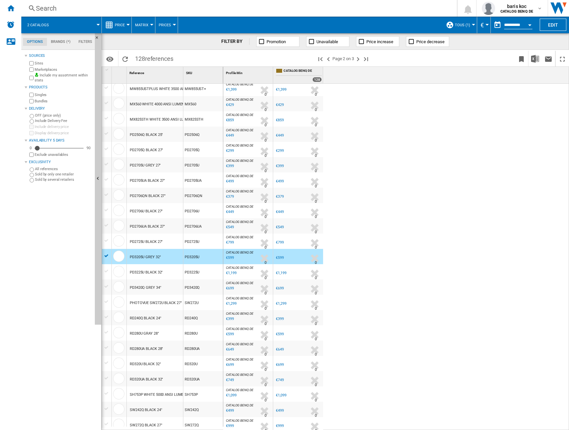
click at [409, 182] on div "CATALOG BENQ DE : 0.0 % €8,399 % N/A 0 CATALOG BENQ DE : 0.0 % €8,399 % N/A 0" at bounding box center [396, 257] width 346 height 347
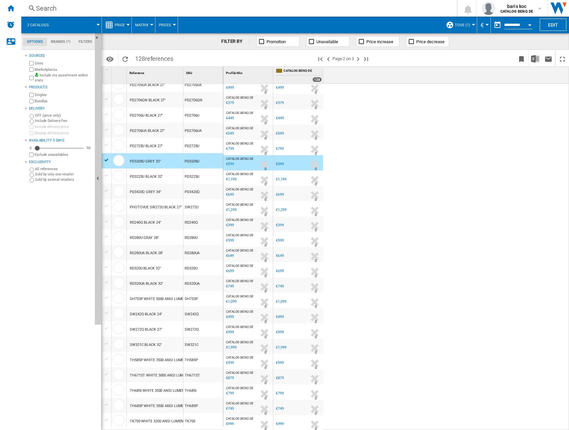
click at [160, 253] on div "RD280UA BLACK 28"" at bounding box center [146, 253] width 33 height 15
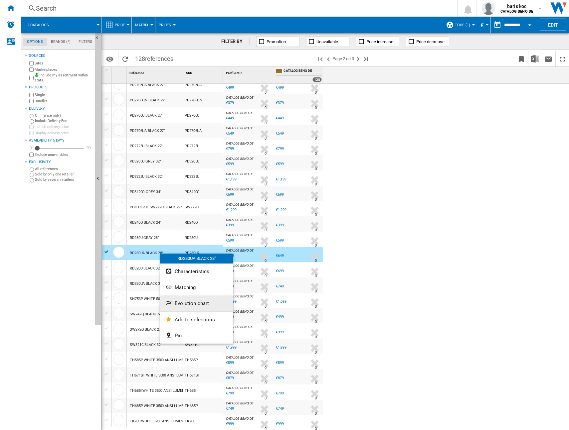
click at [203, 308] on button "Evolution chart" at bounding box center [196, 304] width 73 height 16
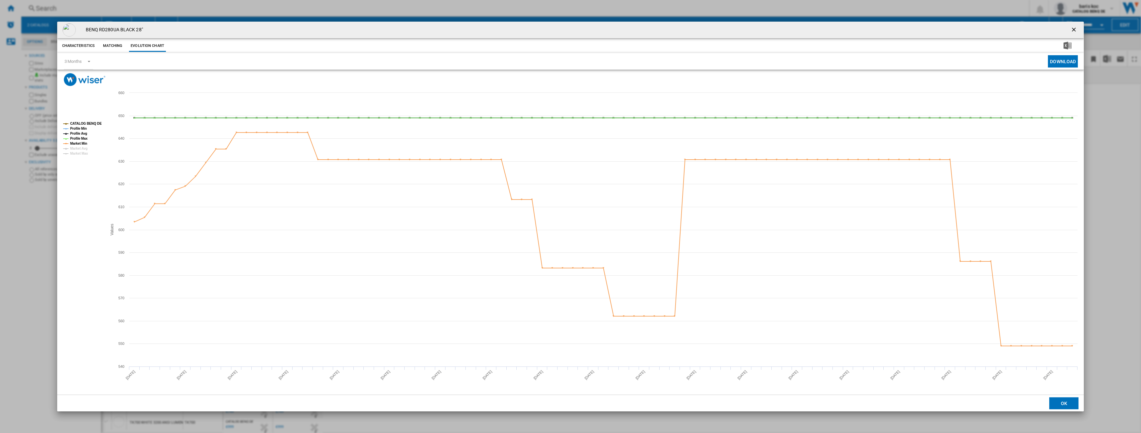
scroll to position [424, 0]
click at [45, 220] on div "BENQ RD280UA BLACK 28" Characteristics Matching Evolution chart price €649 deli…" at bounding box center [570, 216] width 1141 height 433
click at [30, 220] on div "BENQ RD280UA BLACK 28" Characteristics Matching Evolution chart price €649 deli…" at bounding box center [570, 216] width 1141 height 433
click at [568, 29] on ng-md-icon "getI18NText('BUTTONS.CLOSE_DIALOG')" at bounding box center [1075, 30] width 8 height 8
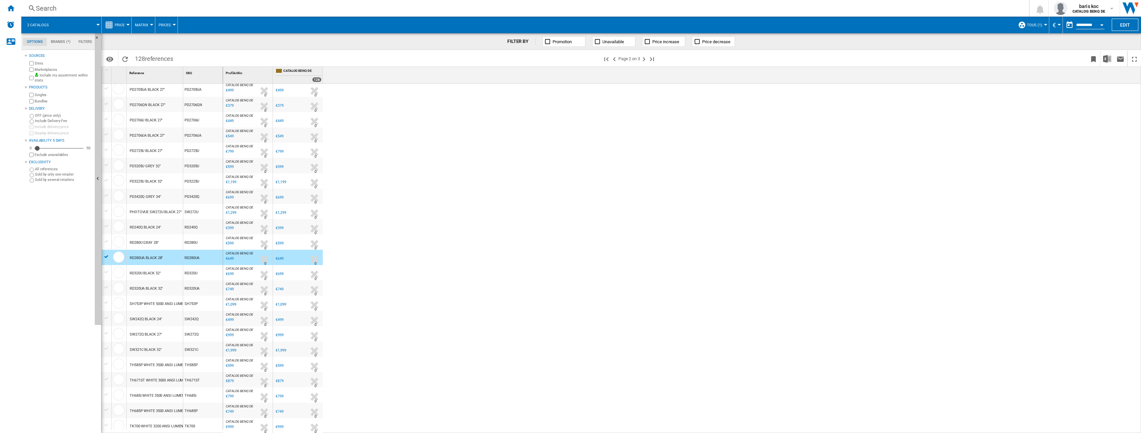
click at [47, 236] on div "Sources Sites Marketplaces Include my assortment within stats Products Singles …" at bounding box center [58, 242] width 67 height 381
click at [13, 3] on div "Home" at bounding box center [10, 8] width 21 height 17
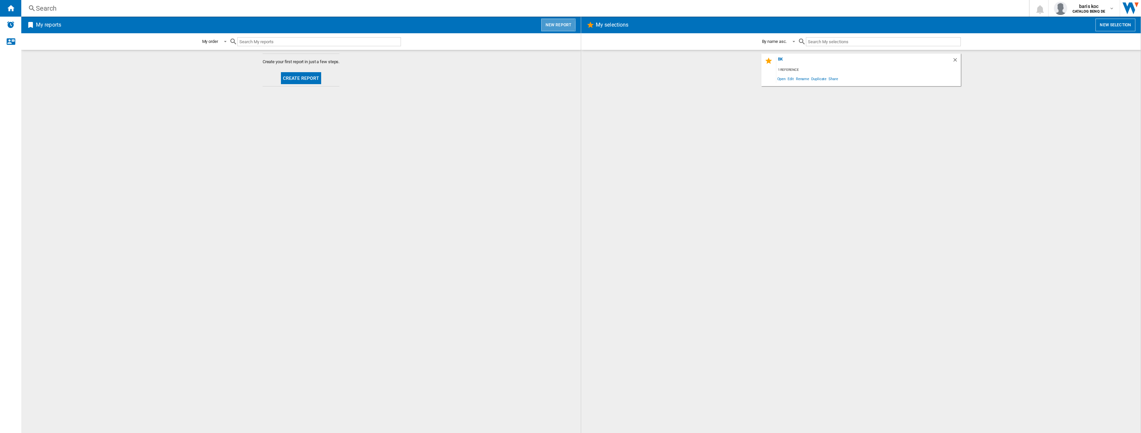
click at [554, 25] on button "New report" at bounding box center [558, 25] width 34 height 13
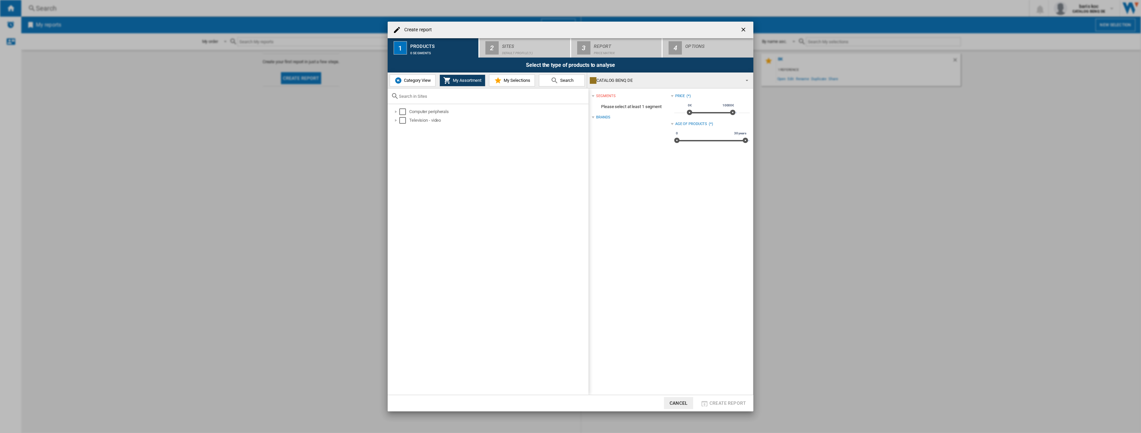
click at [532, 86] on button "My Selections" at bounding box center [512, 80] width 46 height 12
click at [468, 85] on button "My Assortment" at bounding box center [463, 80] width 46 height 12
click at [395, 112] on div "Create report ..." at bounding box center [396, 111] width 7 height 7
click at [402, 119] on div "Create report ..." at bounding box center [403, 120] width 7 height 7
click at [407, 128] on div "Create report ..." at bounding box center [410, 129] width 7 height 7
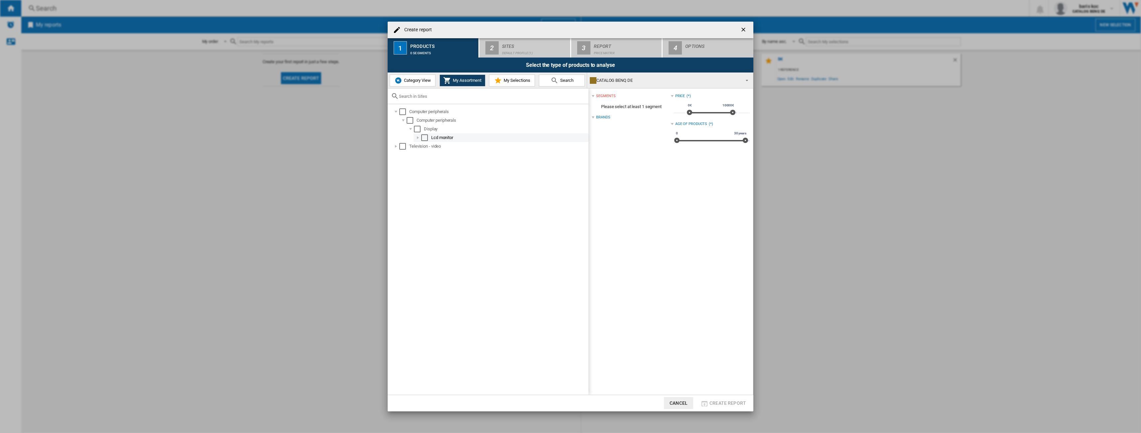
click at [419, 139] on div "Create report ..." at bounding box center [418, 137] width 7 height 7
click at [403, 112] on div "Select" at bounding box center [402, 111] width 7 height 7
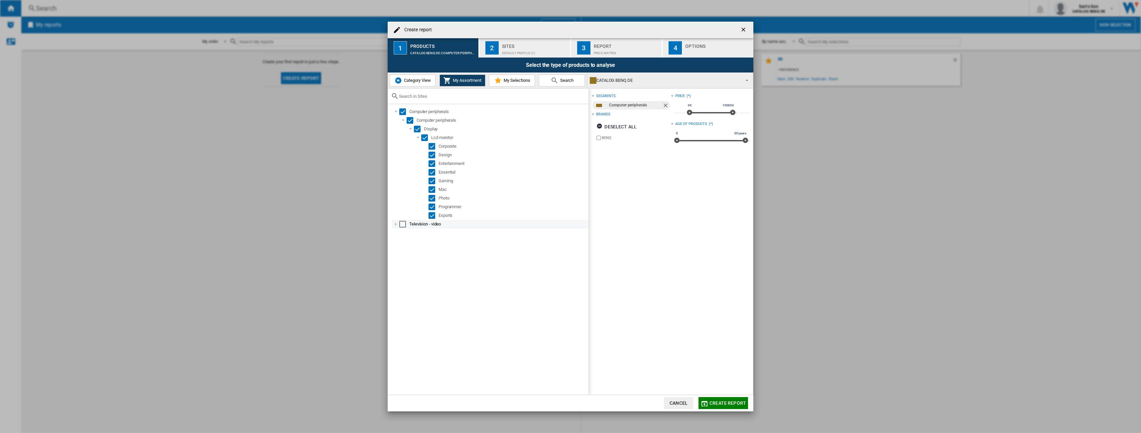
click at [396, 225] on div "Create report ..." at bounding box center [396, 224] width 7 height 7
click at [402, 233] on div "Create report ..." at bounding box center [403, 232] width 7 height 7
click at [412, 241] on div "Create report ..." at bounding box center [410, 241] width 7 height 7
click at [412, 258] on div "Create report ..." at bounding box center [410, 258] width 7 height 7
click at [418, 267] on div "Create report ..." at bounding box center [418, 267] width 7 height 7
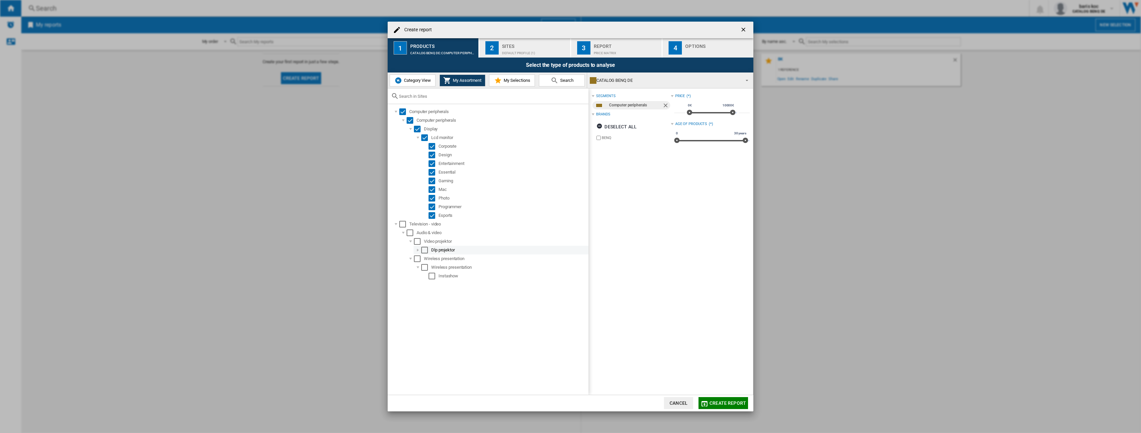
click at [419, 250] on div "Create report ..." at bounding box center [418, 250] width 7 height 7
click at [400, 224] on div "Select" at bounding box center [402, 224] width 7 height 7
click at [525, 46] on div "Sites" at bounding box center [534, 44] width 65 height 7
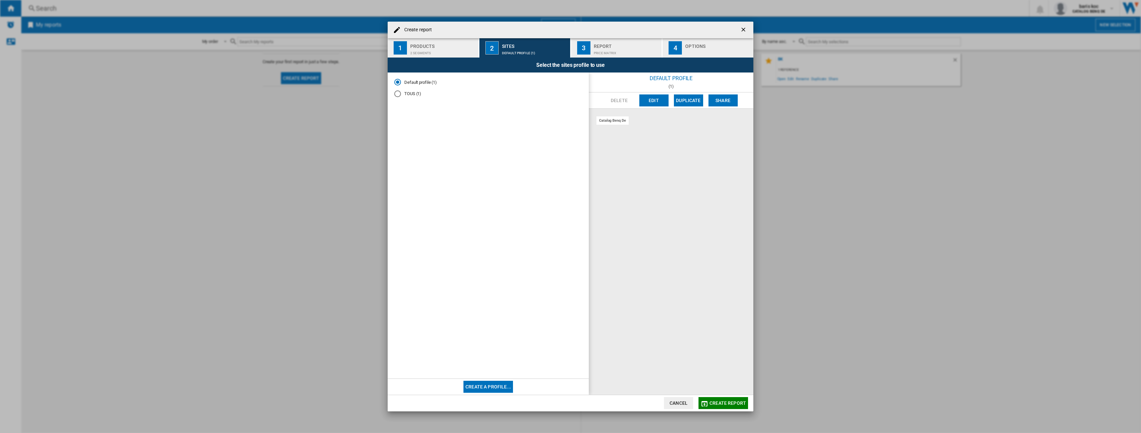
click at [400, 94] on div "TOUS (1)" at bounding box center [397, 93] width 7 height 7
click at [409, 50] on button "1 Products 2 segments" at bounding box center [433, 47] width 91 height 19
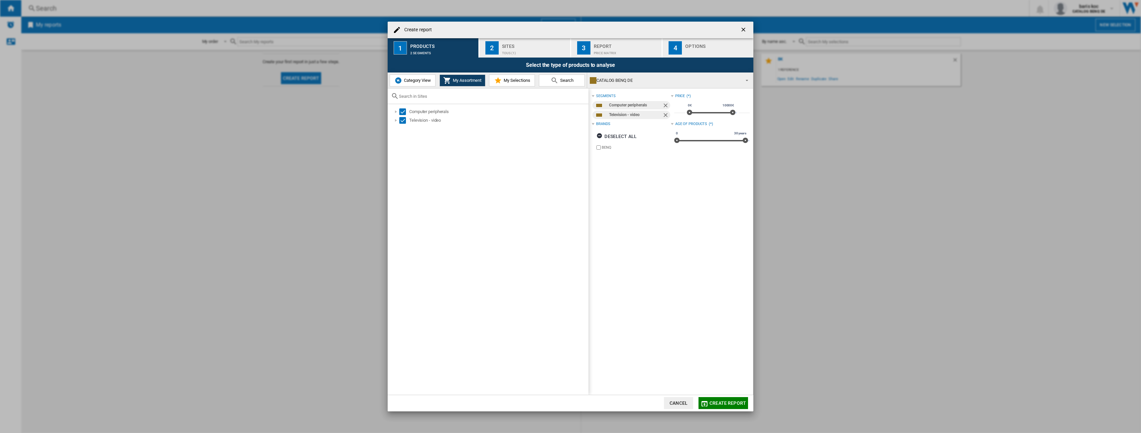
click at [568, 47] on div "Report" at bounding box center [626, 44] width 65 height 7
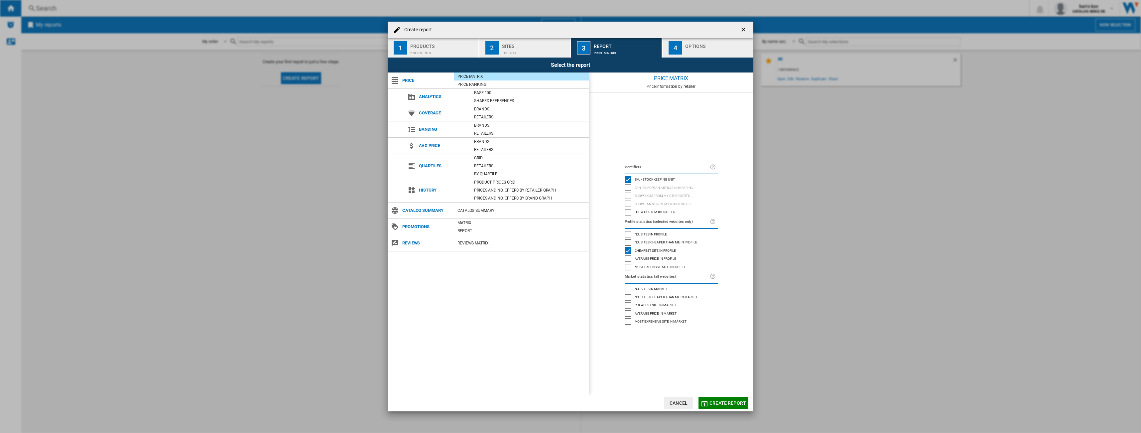
click at [568, 267] on div "Most expensive site in profile" at bounding box center [628, 267] width 7 height 7
click at [568, 259] on div "Average price in profile" at bounding box center [628, 258] width 7 height 7
click at [481, 85] on div "Price Ranking" at bounding box center [521, 84] width 135 height 7
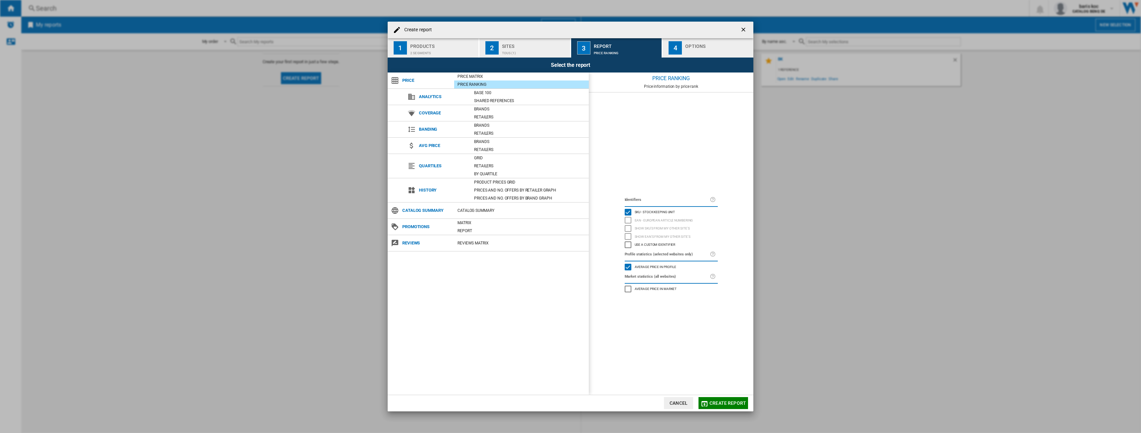
click at [568, 244] on div "Use a custom identifier" at bounding box center [628, 244] width 7 height 7
click at [568, 52] on div "Create report ..." at bounding box center [717, 51] width 65 height 7
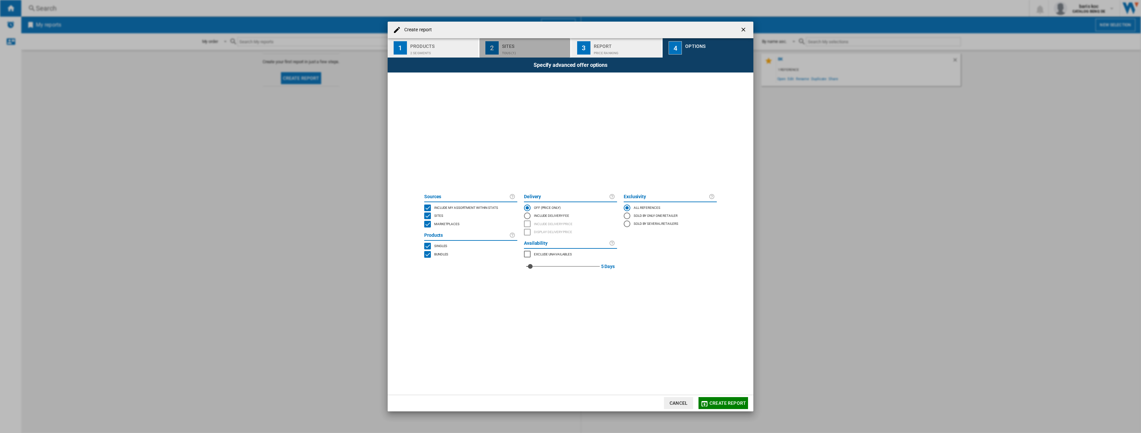
click at [517, 50] on div "TOUS (1)" at bounding box center [534, 51] width 65 height 7
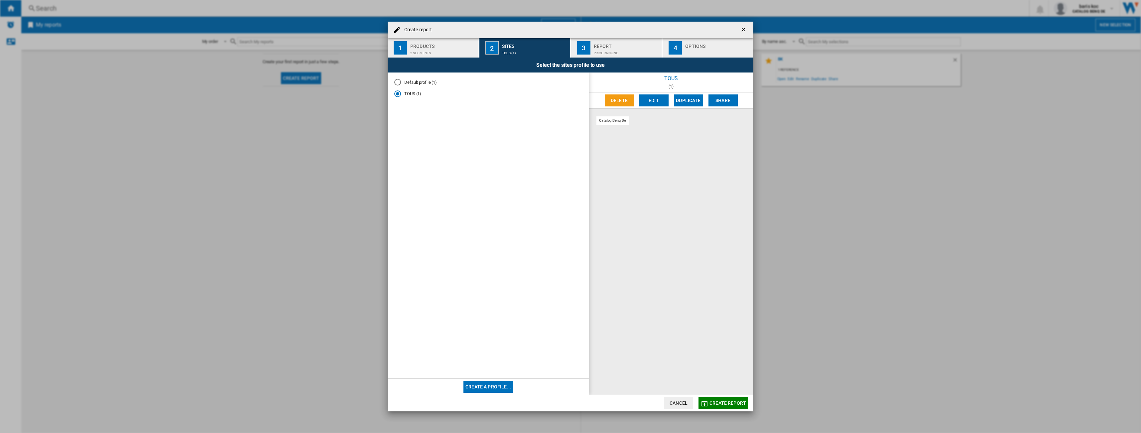
click at [568, 403] on span "Create report" at bounding box center [727, 402] width 37 height 5
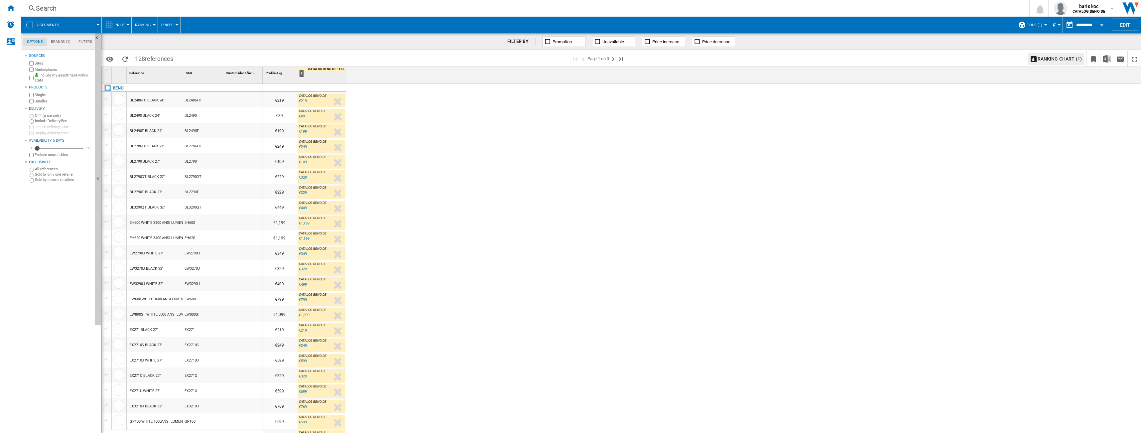
click at [145, 285] on div "EW3290U WHITE 32"" at bounding box center [147, 283] width 34 height 15
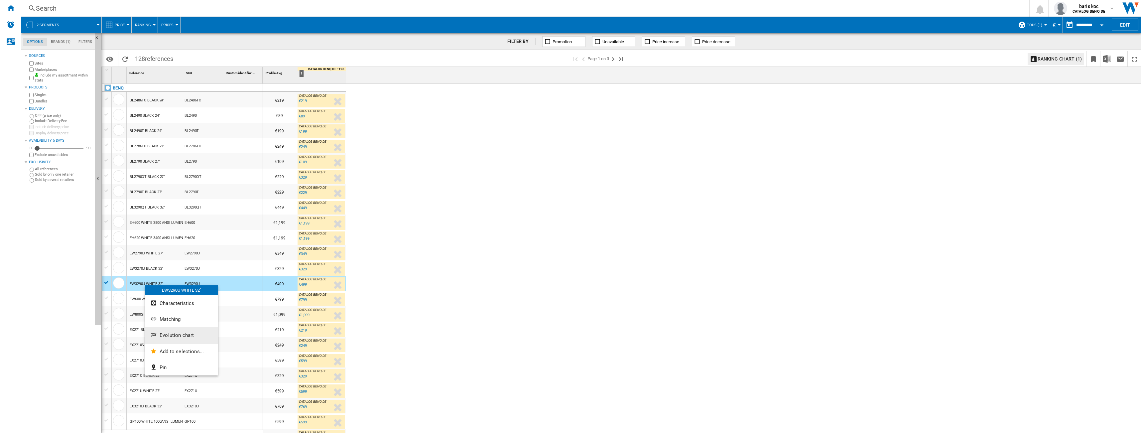
click at [189, 339] on button "Evolution chart" at bounding box center [181, 335] width 73 height 16
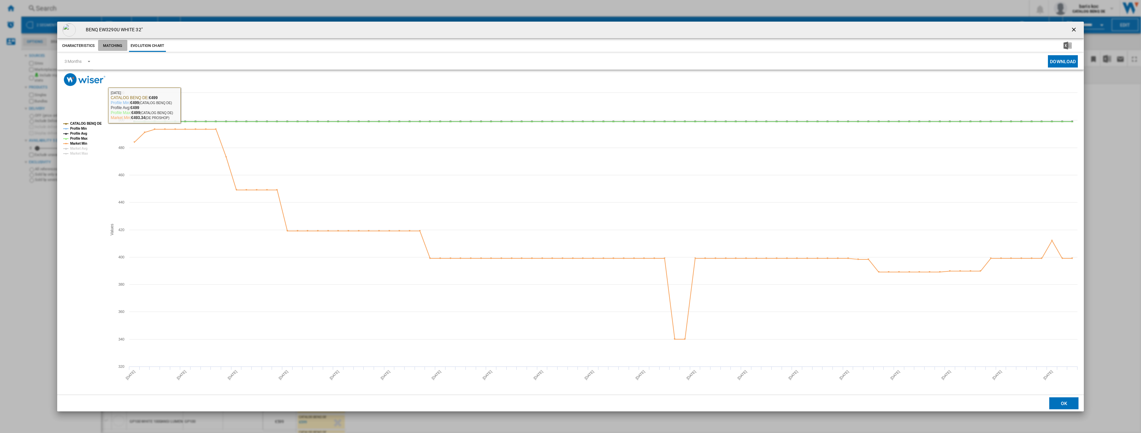
click at [114, 47] on button "Matching" at bounding box center [112, 46] width 29 height 12
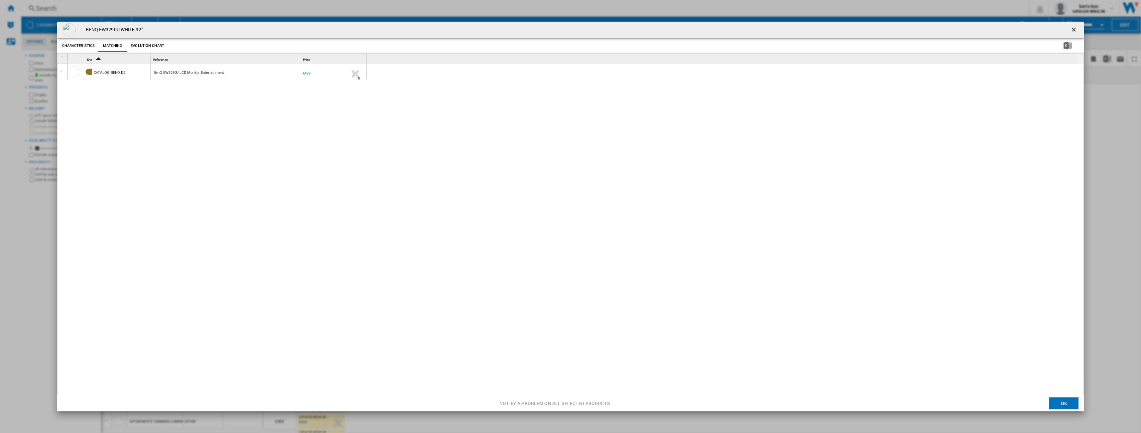
click at [78, 45] on button "Characteristics" at bounding box center [79, 46] width 36 height 12
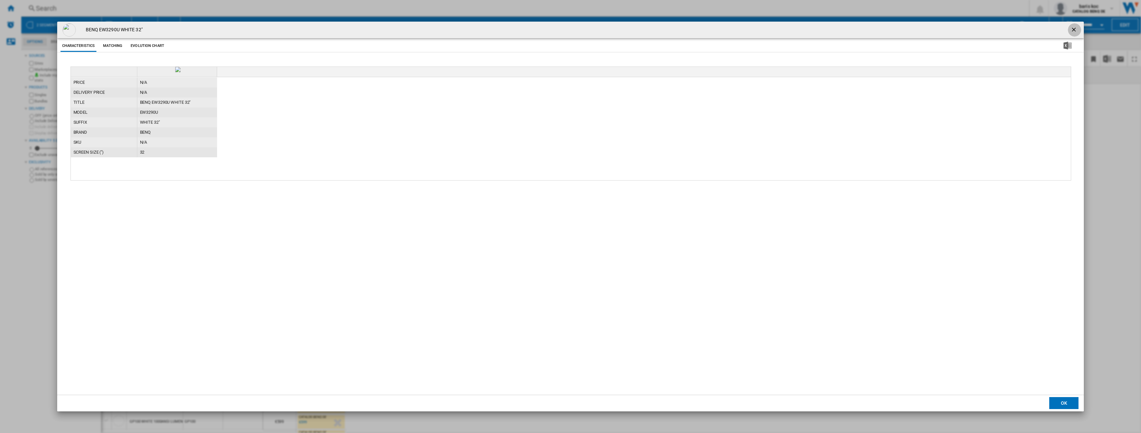
click at [568, 30] on ng-md-icon "getI18NText('BUTTONS.CLOSE_DIALOG')" at bounding box center [1075, 30] width 8 height 8
click at [568, 30] on md-datepicker "**********" at bounding box center [1087, 24] width 48 height 13
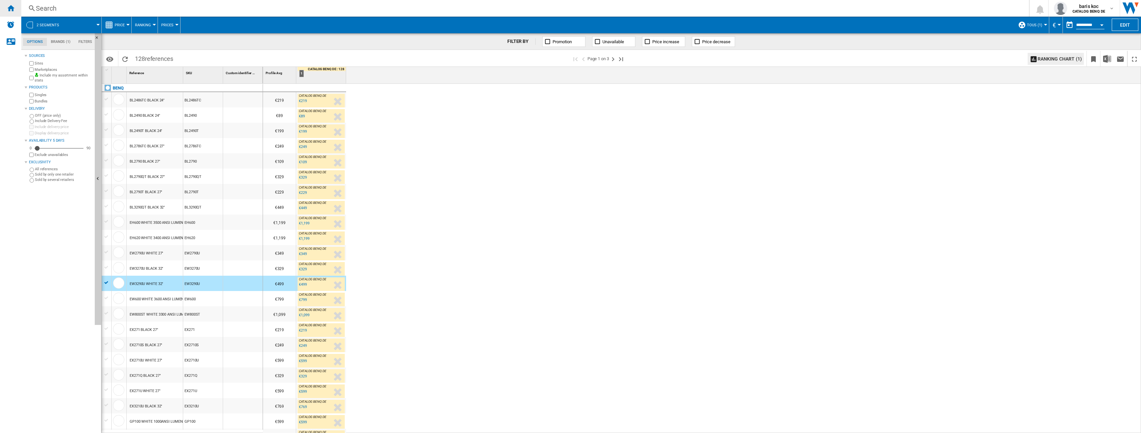
click at [5, 6] on div "Home" at bounding box center [10, 8] width 21 height 17
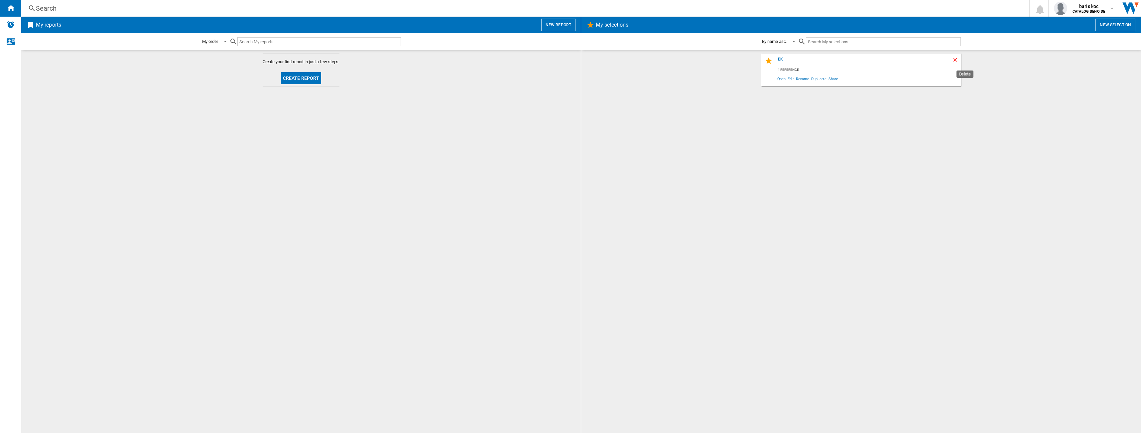
click at [568, 60] on ng-md-icon "Delete" at bounding box center [956, 61] width 8 height 8
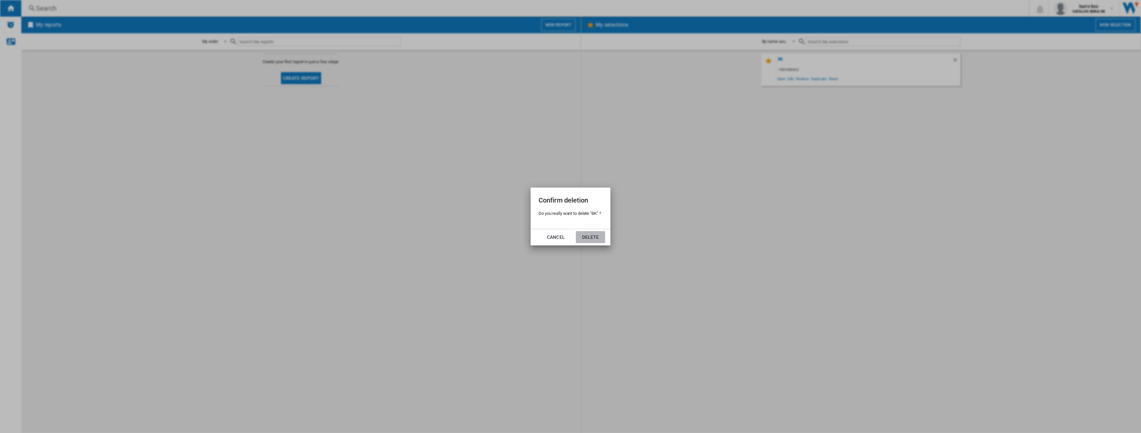
click at [568, 237] on button "Delete" at bounding box center [590, 237] width 29 height 12
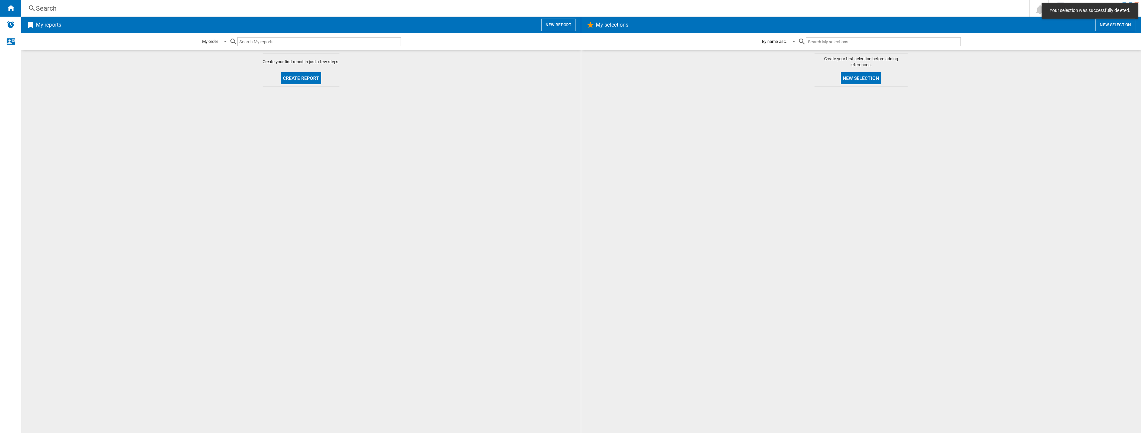
click at [568, 70] on span "New selection" at bounding box center [861, 78] width 46 height 16
click at [568, 78] on button "New selection" at bounding box center [861, 78] width 40 height 12
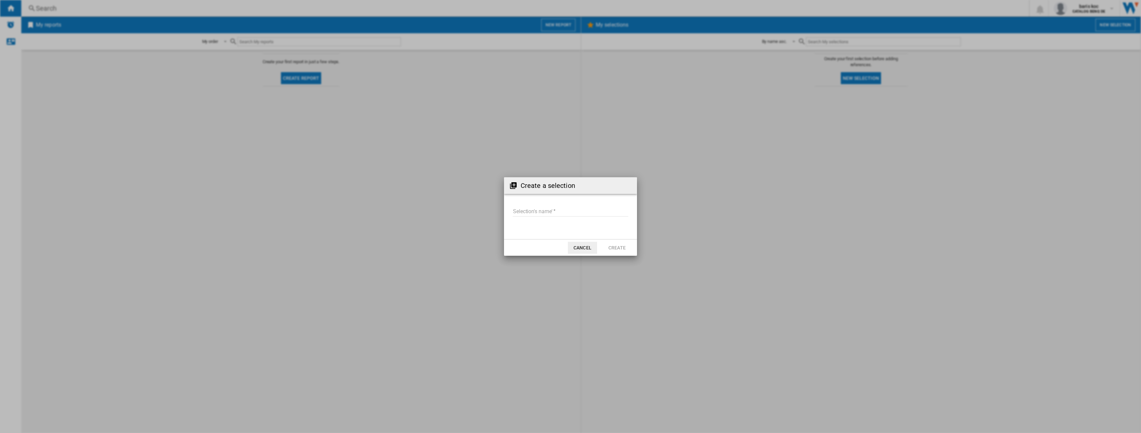
click at [568, 210] on input "Selection's name'" at bounding box center [571, 211] width 116 height 10
type input "*******"
click at [568, 253] on button "Create" at bounding box center [616, 248] width 29 height 12
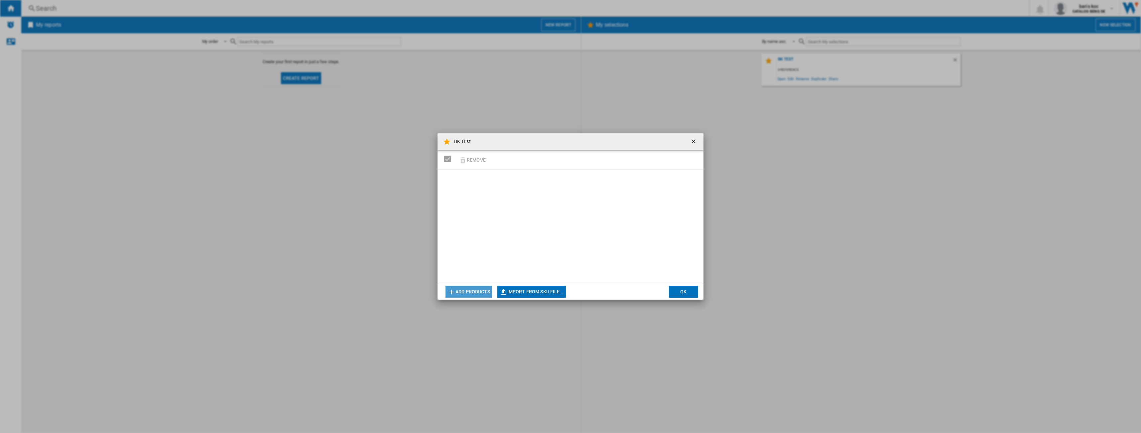
click at [475, 288] on button "Add products" at bounding box center [469, 292] width 47 height 12
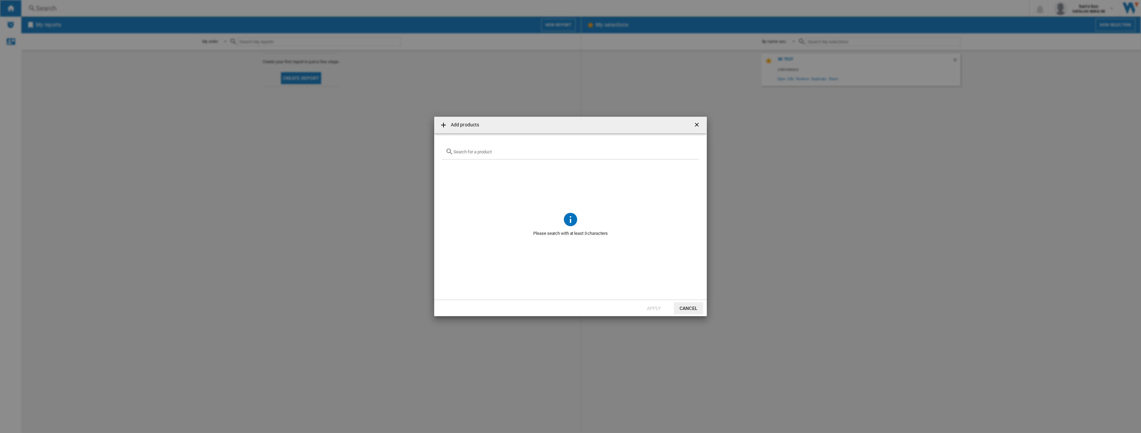
click at [481, 152] on input "Add products ..." at bounding box center [574, 151] width 242 height 5
click at [488, 154] on input "BL*" at bounding box center [570, 151] width 234 height 5
type input "BL*"
click at [568, 153] on md-dialog-content "BL* No reference matches your query" at bounding box center [570, 216] width 273 height 166
click at [568, 150] on ng-md-icon "Clear search" at bounding box center [692, 152] width 8 height 8
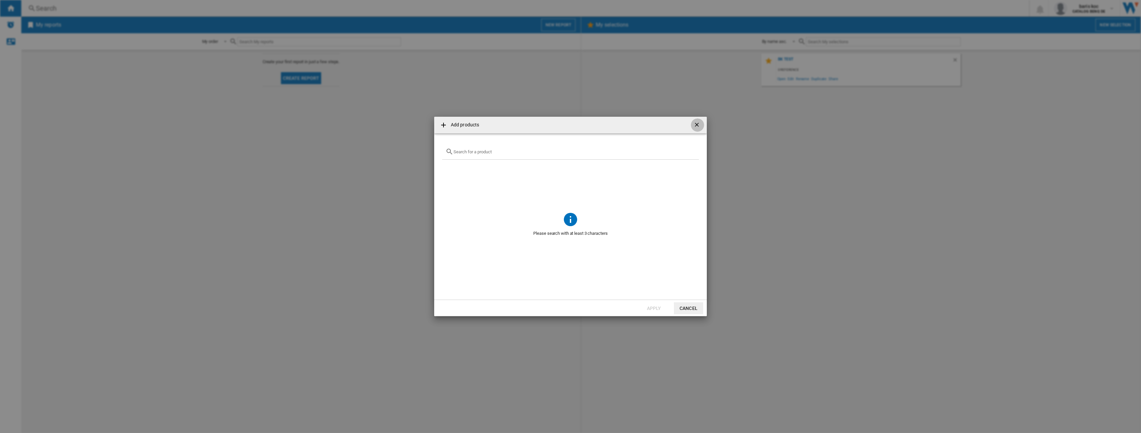
click at [568, 123] on ng-md-icon "getI18NText('BUTTONS.CLOSE_DIALOG')" at bounding box center [698, 125] width 8 height 8
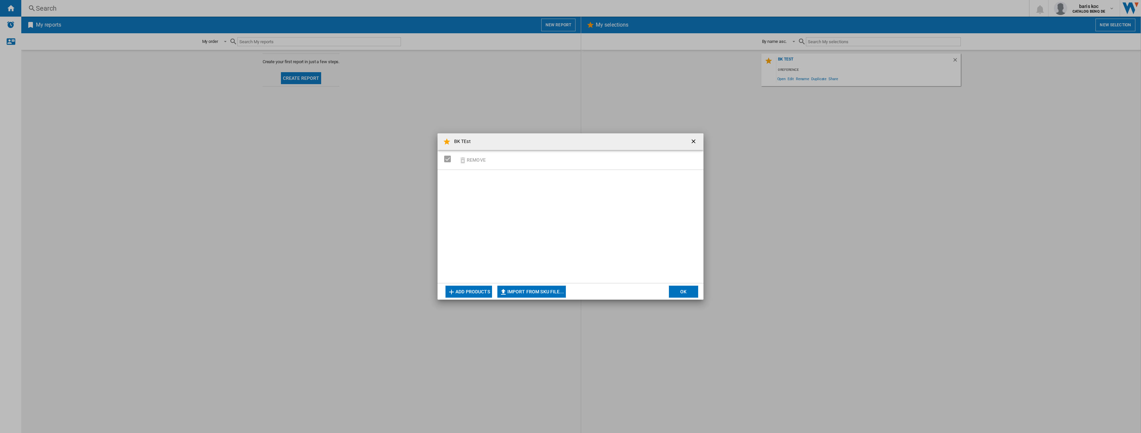
click at [568, 295] on button "OK" at bounding box center [683, 292] width 29 height 12
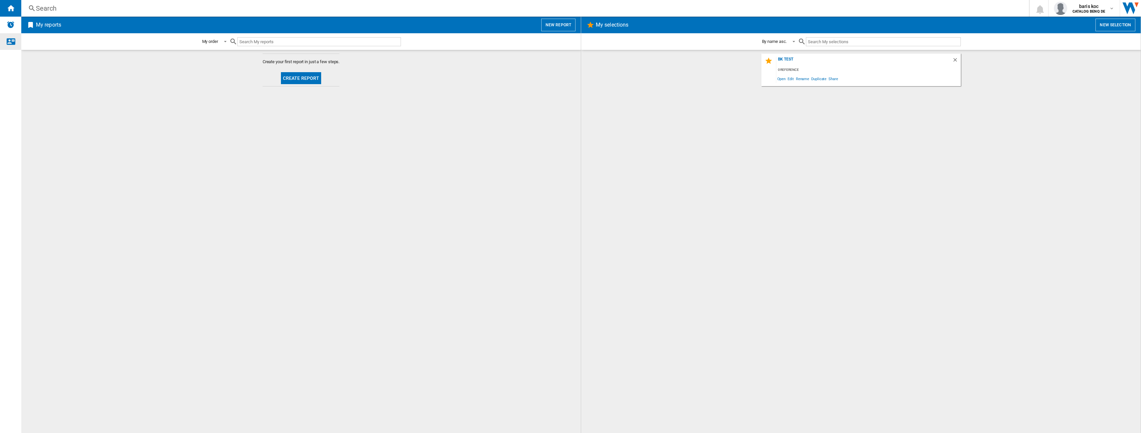
click at [13, 41] on ng-md-icon "Contact us" at bounding box center [11, 41] width 8 height 8
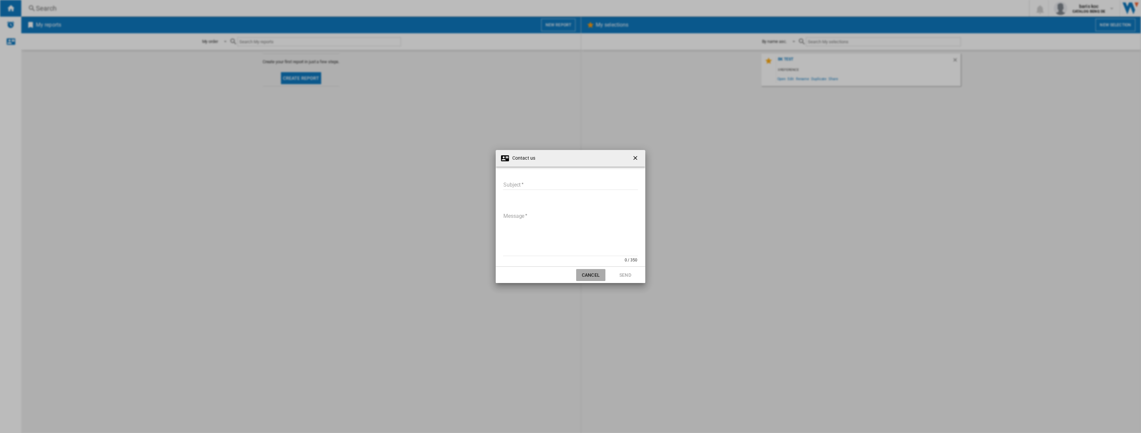
click at [568, 276] on button "Cancel" at bounding box center [590, 275] width 29 height 12
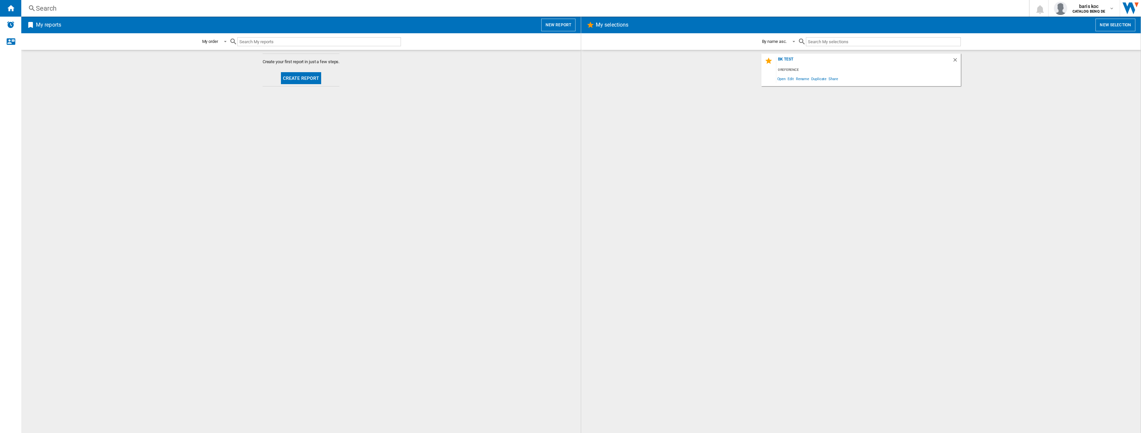
click at [102, 96] on md-content "Create your first report in just a few steps. Create report" at bounding box center [301, 241] width 560 height 383
click at [10, 36] on div "Contact us" at bounding box center [10, 41] width 21 height 17
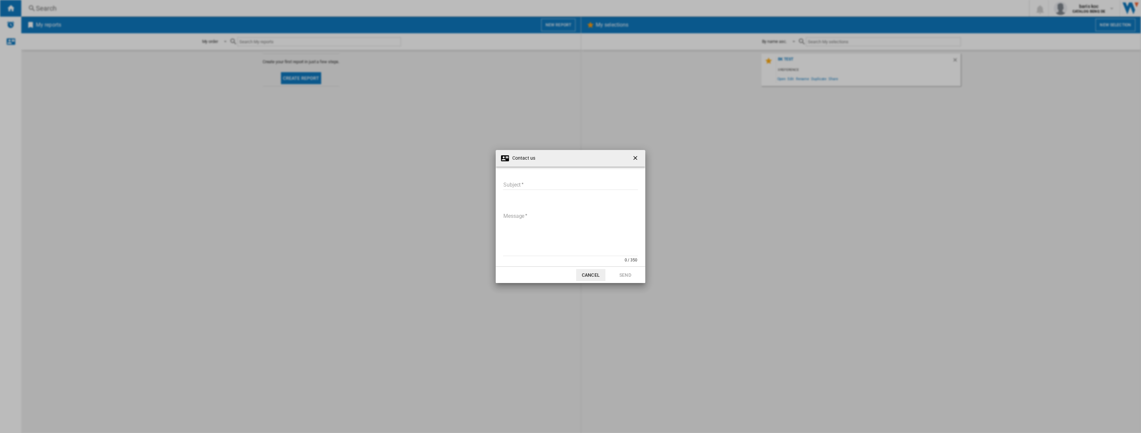
click at [568, 278] on button "Cancel" at bounding box center [590, 275] width 29 height 12
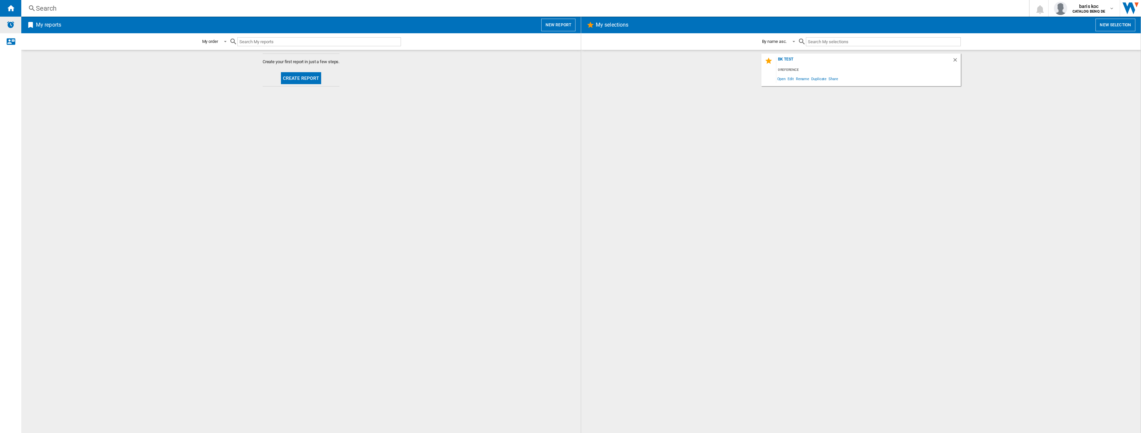
click at [12, 28] on img "Alerts" at bounding box center [11, 25] width 8 height 8
click at [10, 22] on img "Alerts" at bounding box center [11, 25] width 8 height 8
click at [4, 39] on div "Contact us" at bounding box center [10, 41] width 21 height 17
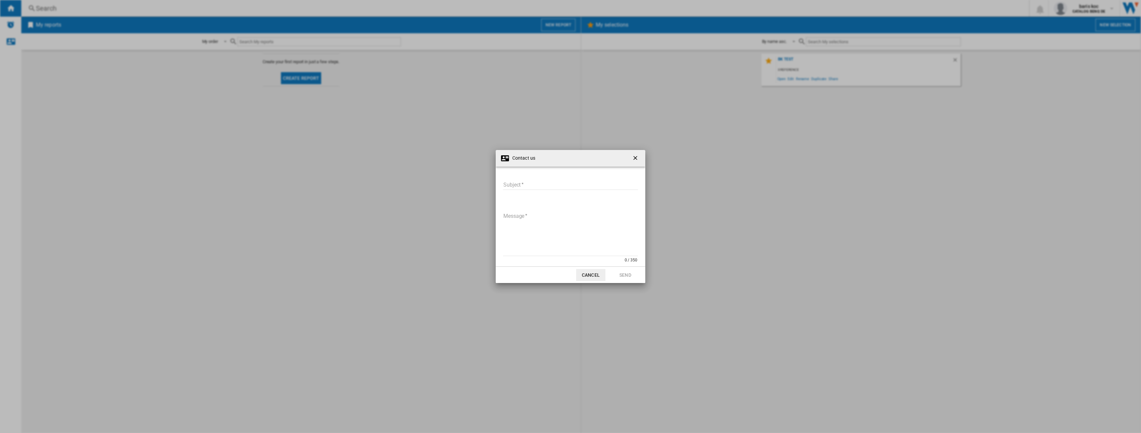
click at [568, 273] on md-dialog-actions "Cancel Send" at bounding box center [571, 274] width 150 height 17
click at [568, 274] on button "Cancel" at bounding box center [590, 275] width 29 height 12
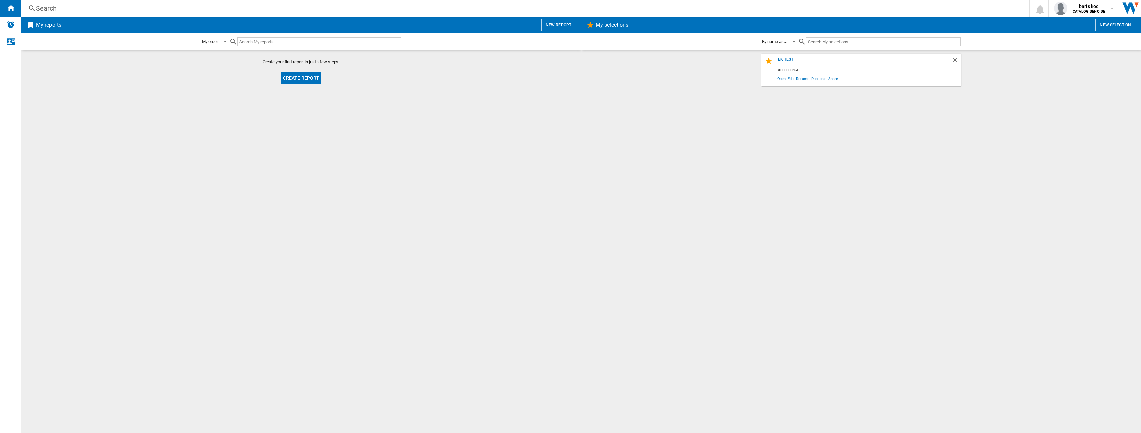
click at [284, 81] on button "Create report" at bounding box center [301, 78] width 41 height 12
